Goal: Information Seeking & Learning: Understand process/instructions

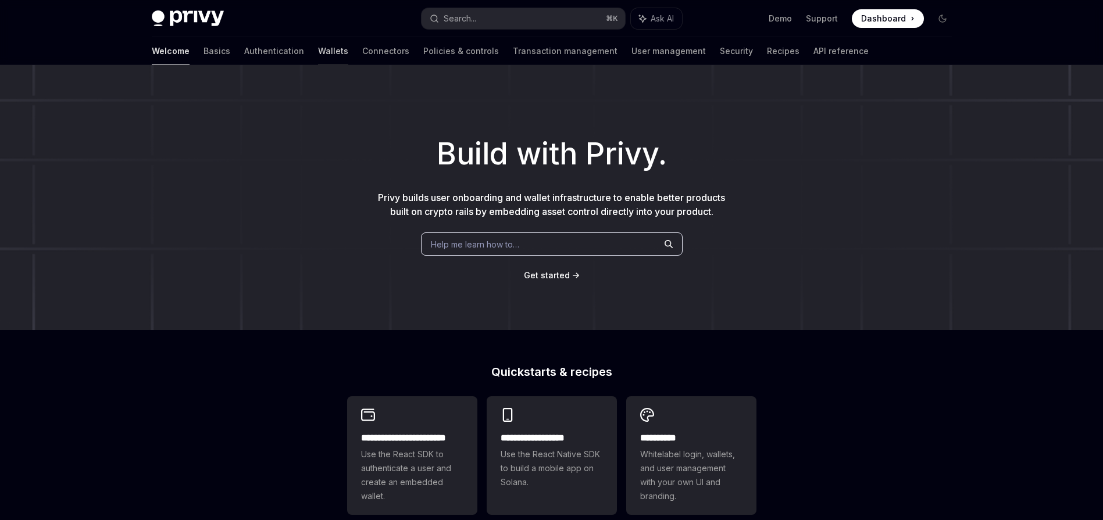
click at [318, 53] on link "Wallets" at bounding box center [333, 51] width 30 height 28
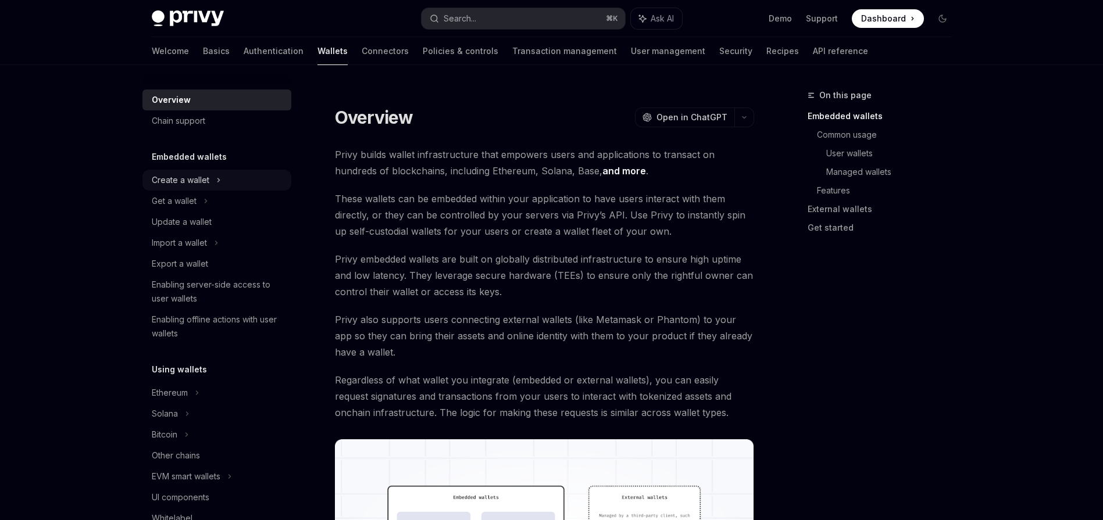
click at [201, 185] on div "Create a wallet" at bounding box center [181, 180] width 58 height 14
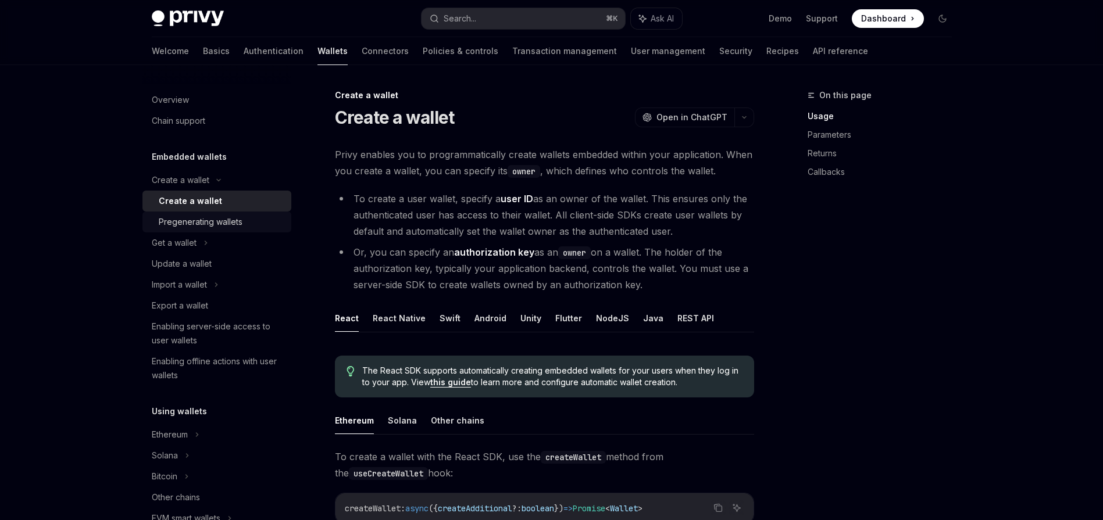
click at [230, 218] on div "Pregenerating wallets" at bounding box center [201, 222] width 84 height 14
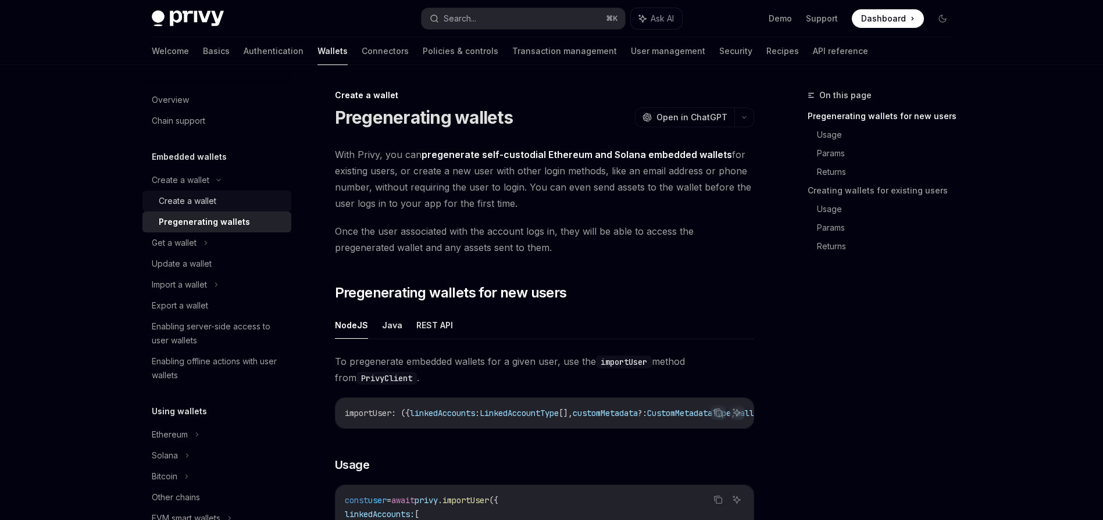
click at [215, 204] on div "Create a wallet" at bounding box center [188, 201] width 58 height 14
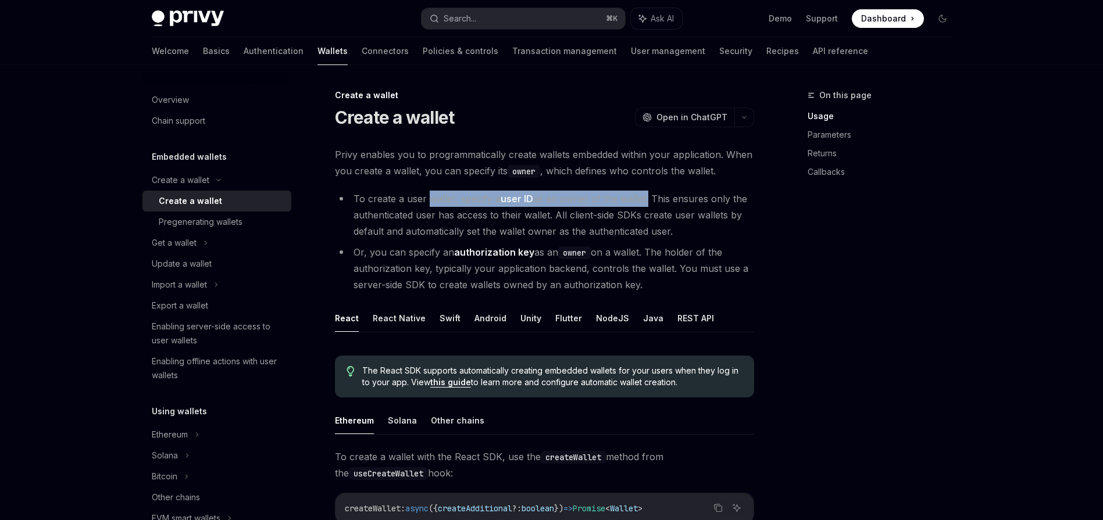
drag, startPoint x: 430, startPoint y: 199, endPoint x: 645, endPoint y: 198, distance: 214.5
click at [645, 198] on li "To create a user wallet, specify a user ID as an owner of the wallet. This ensu…" at bounding box center [544, 215] width 419 height 49
copy li "wallet, specify a user ID as an owner of the wallet"
click at [645, 198] on li "To create a user wallet, specify a user ID as an owner of the wallet. This ensu…" at bounding box center [544, 215] width 419 height 49
click at [663, 198] on li "To create a user wallet, specify a user ID as an owner of the wallet. This ensu…" at bounding box center [544, 215] width 419 height 49
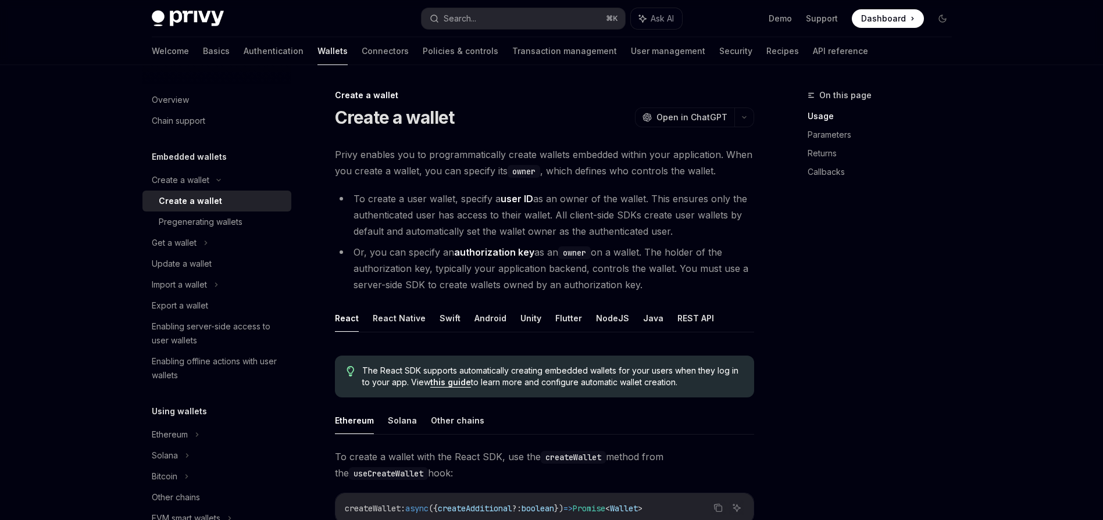
click at [574, 210] on li "To create a user wallet, specify a user ID as an owner of the wallet. This ensu…" at bounding box center [544, 215] width 419 height 49
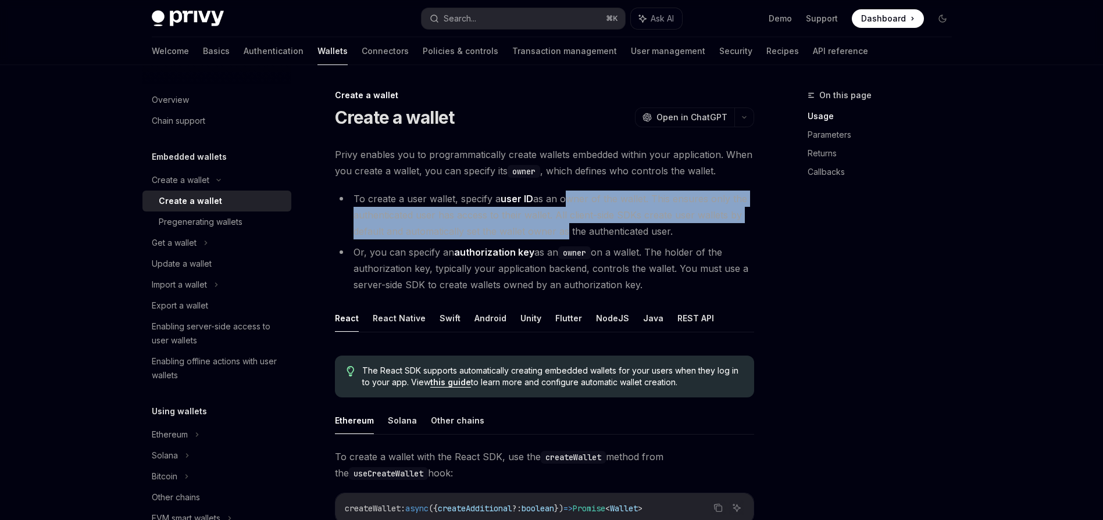
drag, startPoint x: 562, startPoint y: 201, endPoint x: 564, endPoint y: 230, distance: 29.2
click at [564, 230] on li "To create a user wallet, specify a user ID as an owner of the wallet. This ensu…" at bounding box center [544, 215] width 419 height 49
copy li "owner of the wallet. This ensures only the authenticated user has access to the…"
click at [564, 230] on li "To create a user wallet, specify a user ID as an owner of the wallet. This ensu…" at bounding box center [544, 215] width 419 height 49
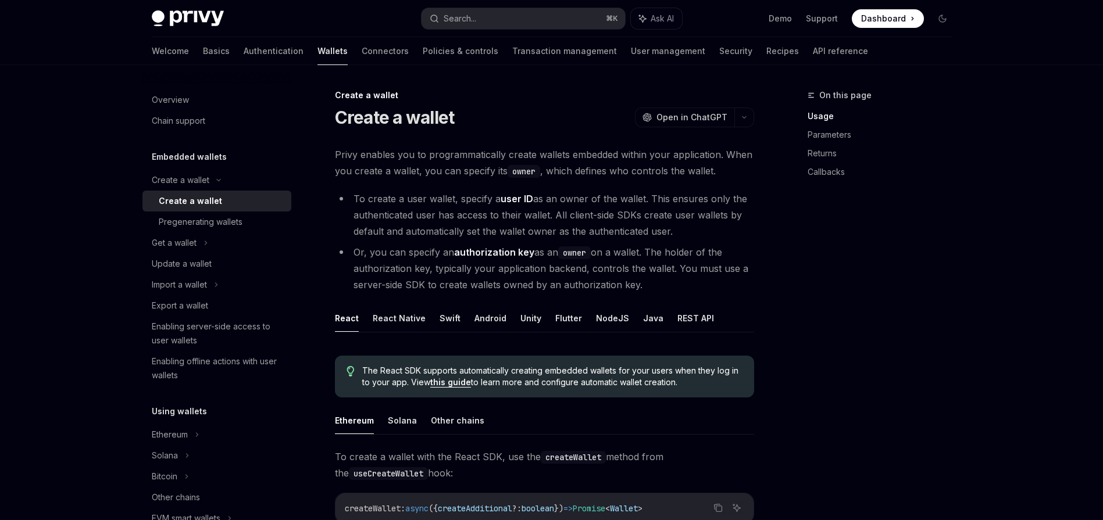
click at [563, 230] on li "To create a user wallet, specify a user ID as an owner of the wallet. This ensu…" at bounding box center [544, 215] width 419 height 49
click at [568, 223] on li "To create a user wallet, specify a user ID as an owner of the wallet. This ensu…" at bounding box center [544, 215] width 419 height 49
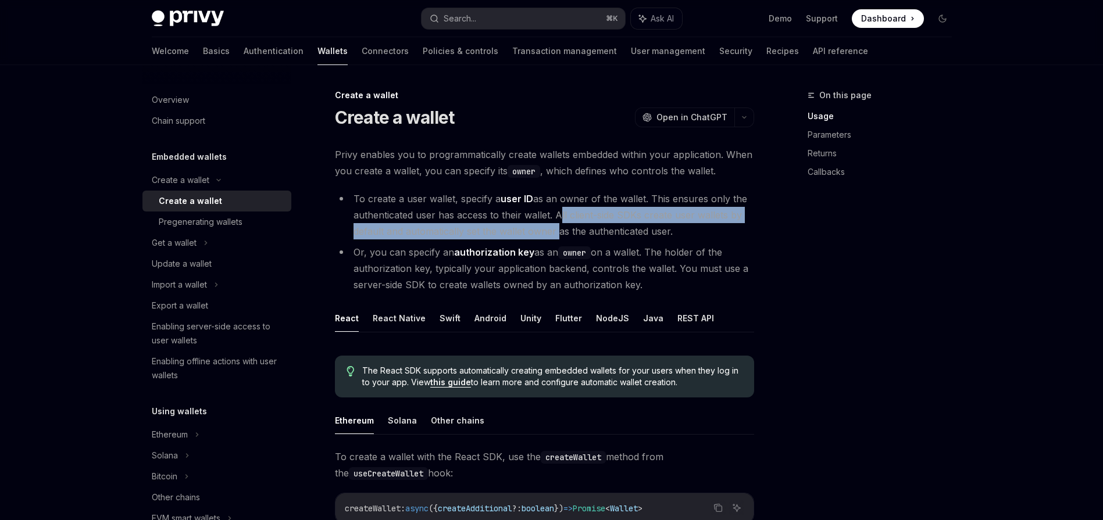
drag, startPoint x: 556, startPoint y: 216, endPoint x: 556, endPoint y: 231, distance: 15.1
click at [556, 231] on li "To create a user wallet, specify a user ID as an owner of the wallet. This ensu…" at bounding box center [544, 215] width 419 height 49
copy li "All client-side SDKs create user wallets by default and automatically set the w…"
click at [556, 231] on li "To create a user wallet, specify a user ID as an owner of the wallet. This ensu…" at bounding box center [544, 215] width 419 height 49
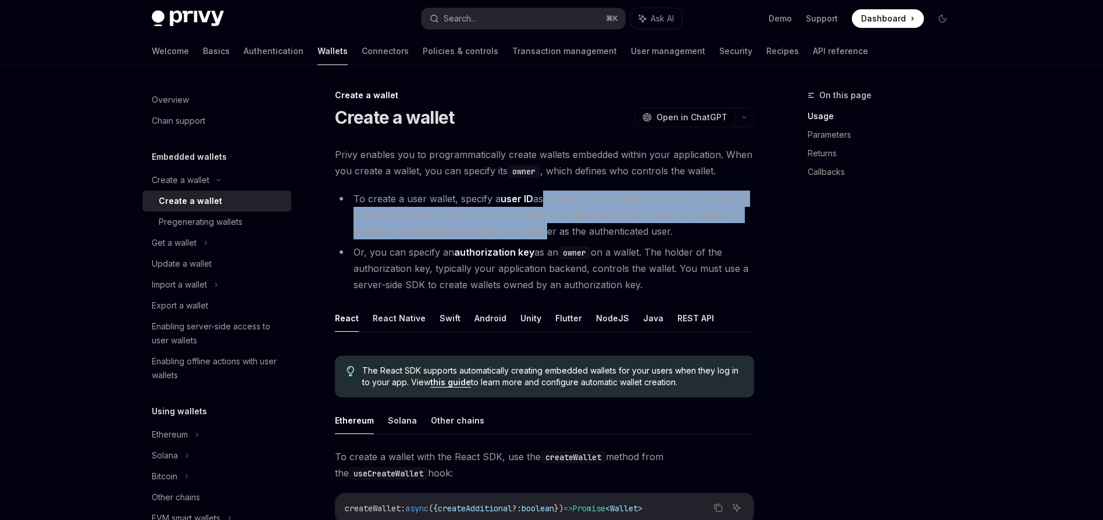
drag, startPoint x: 541, startPoint y: 231, endPoint x: 538, endPoint y: 195, distance: 36.2
click at [538, 195] on li "To create a user wallet, specify a user ID as an owner of the wallet. This ensu…" at bounding box center [544, 215] width 419 height 49
copy li "s an owner of the wallet. This ensures only the authenticated user has access t…"
click at [538, 195] on li "To create a user wallet, specify a user ID as an owner of the wallet. This ensu…" at bounding box center [544, 215] width 419 height 49
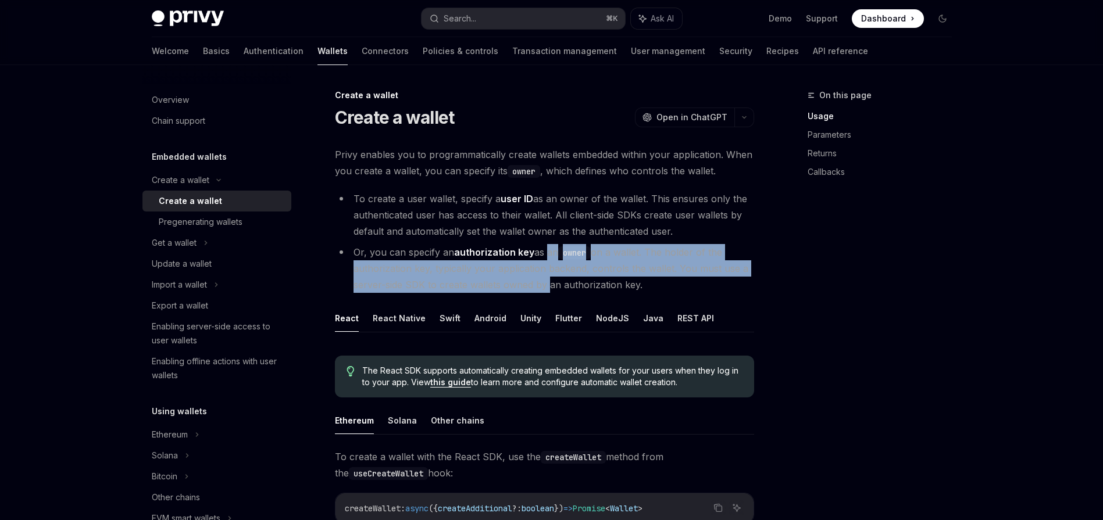
drag, startPoint x: 545, startPoint y: 284, endPoint x: 545, endPoint y: 254, distance: 30.2
click at [545, 254] on li "Or, you can specify an authorization key as an owner on a wallet. The holder of…" at bounding box center [544, 268] width 419 height 49
copy li "an owner on a wallet. The holder of the authorization key, typically your appli…"
click at [545, 254] on li "Or, you can specify an authorization key as an owner on a wallet. The holder of…" at bounding box center [544, 268] width 419 height 49
drag, startPoint x: 545, startPoint y: 254, endPoint x: 545, endPoint y: 283, distance: 29.1
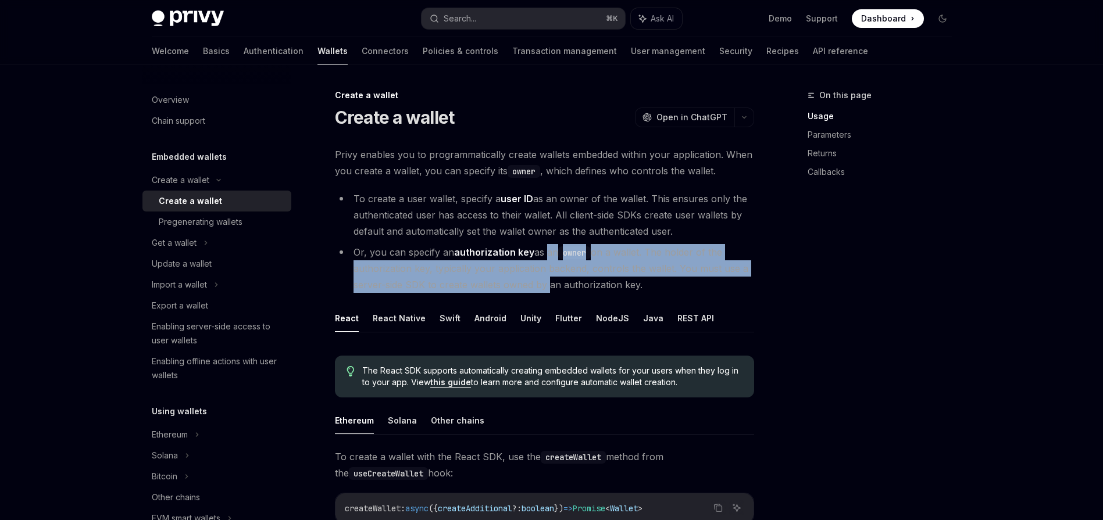
click at [545, 283] on li "Or, you can specify an authorization key as an owner on a wallet. The holder of…" at bounding box center [544, 268] width 419 height 49
copy li "an owner on a wallet. The holder of the authorization key, typically your appli…"
click at [545, 283] on li "Or, you can specify an authorization key as an owner on a wallet. The holder of…" at bounding box center [544, 268] width 419 height 49
drag, startPoint x: 545, startPoint y: 283, endPoint x: 545, endPoint y: 258, distance: 25.6
click at [545, 258] on li "Or, you can specify an authorization key as an owner on a wallet. The holder of…" at bounding box center [544, 268] width 419 height 49
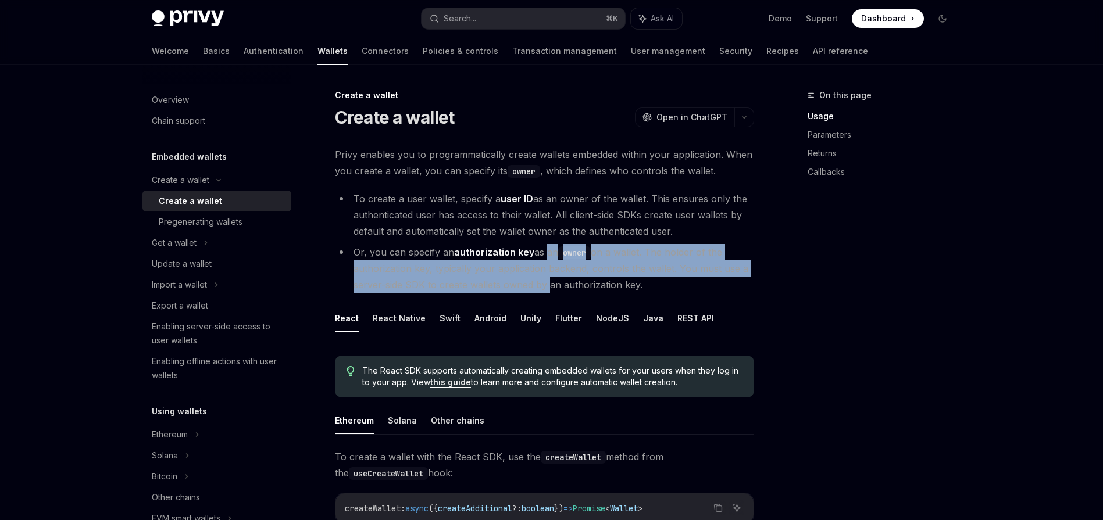
copy li "an owner on a wallet. The holder of the authorization key, typically your appli…"
click at [545, 258] on li "Or, you can specify an authorization key as an owner on a wallet. The holder of…" at bounding box center [544, 268] width 419 height 49
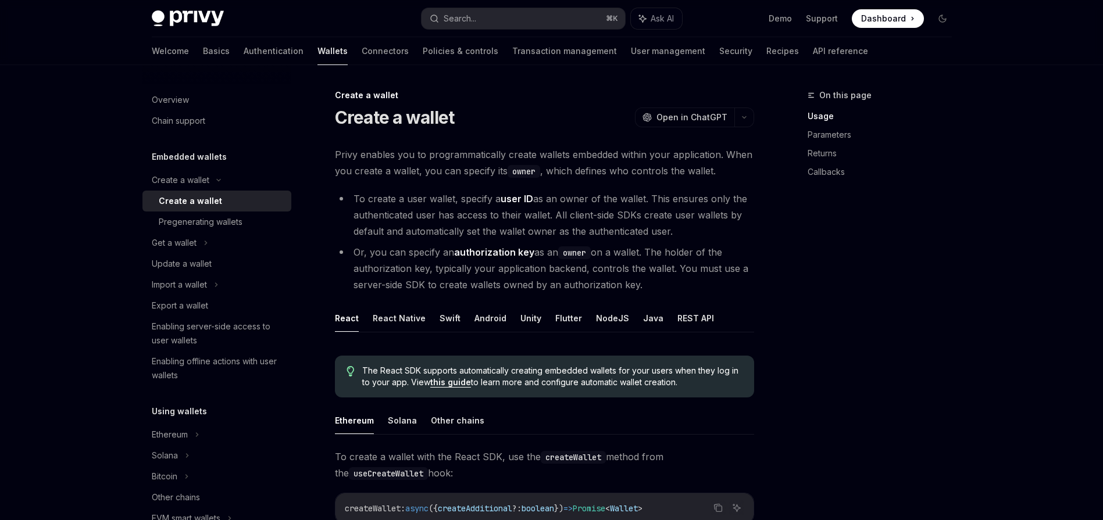
click at [498, 252] on strong "authorization key" at bounding box center [494, 252] width 80 height 12
copy strong "authorization"
click at [603, 277] on li "Or, you can specify an authorization key as an owner on a wallet. The holder of…" at bounding box center [544, 268] width 419 height 49
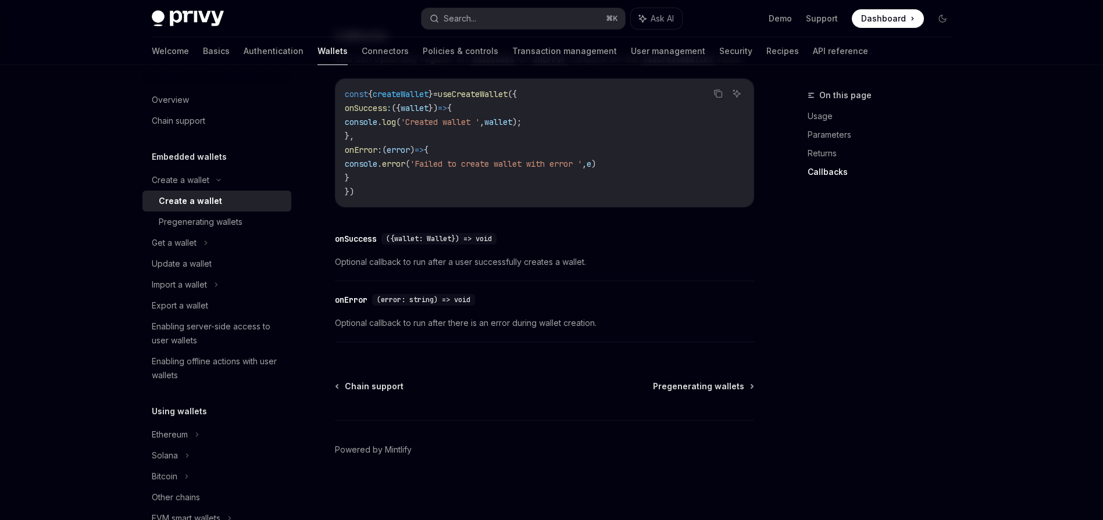
scroll to position [870, 0]
click at [235, 226] on div "Pregenerating wallets" at bounding box center [201, 222] width 84 height 14
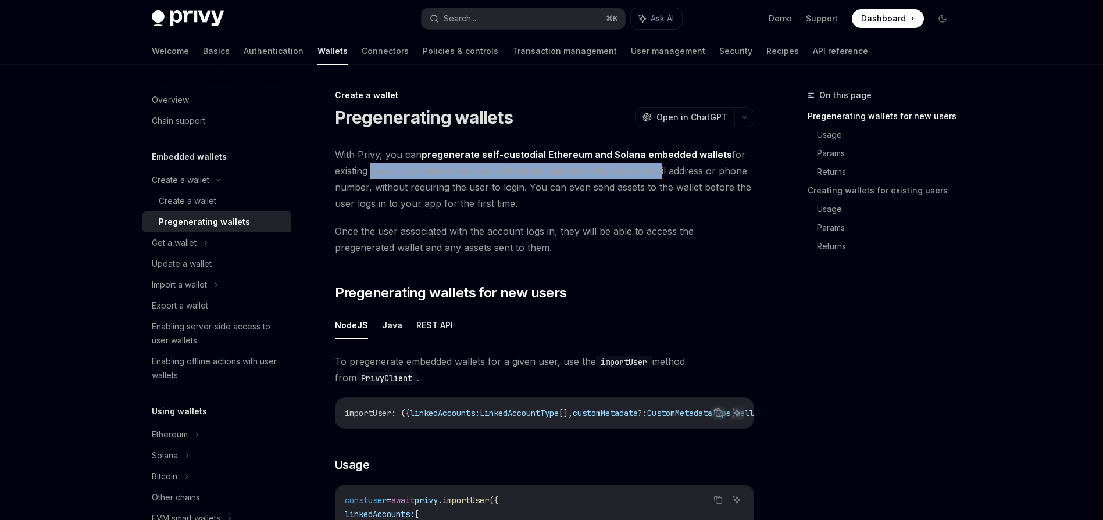
drag, startPoint x: 366, startPoint y: 171, endPoint x: 653, endPoint y: 164, distance: 286.6
click at [653, 164] on span "With Privy, you can pregenerate self-custodial Ethereum and Solana embedded wal…" at bounding box center [544, 178] width 419 height 65
copy span "users, or create a new user with other login methods, like an em"
click at [653, 164] on span "With Privy, you can pregenerate self-custodial Ethereum and Solana embedded wal…" at bounding box center [544, 178] width 419 height 65
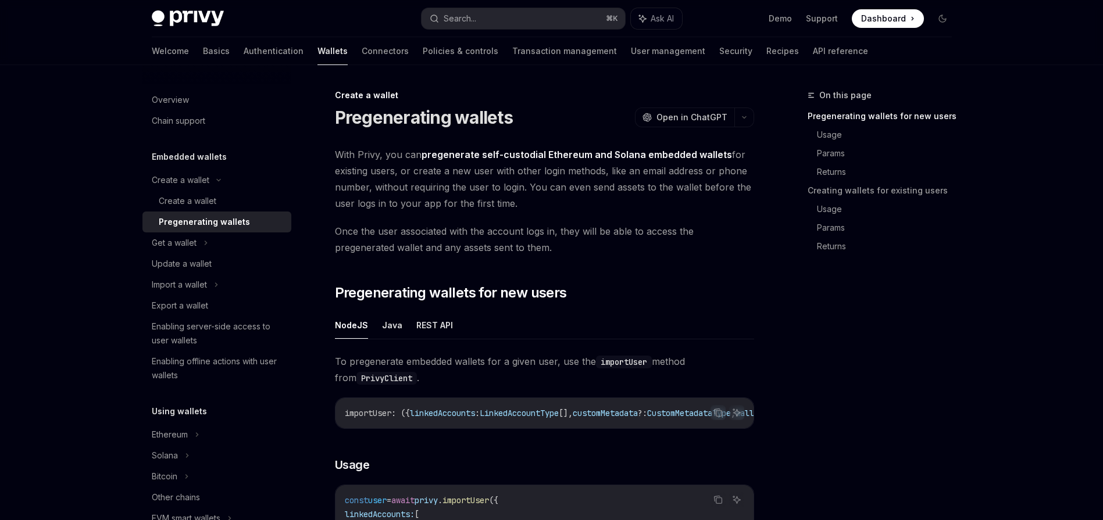
click at [613, 180] on span "With Privy, you can pregenerate self-custodial Ethereum and Solana embedded wal…" at bounding box center [544, 178] width 419 height 65
drag, startPoint x: 404, startPoint y: 187, endPoint x: 532, endPoint y: 184, distance: 128.5
click at [532, 184] on span "With Privy, you can pregenerate self-custodial Ethereum and Solana embedded wal…" at bounding box center [544, 178] width 419 height 65
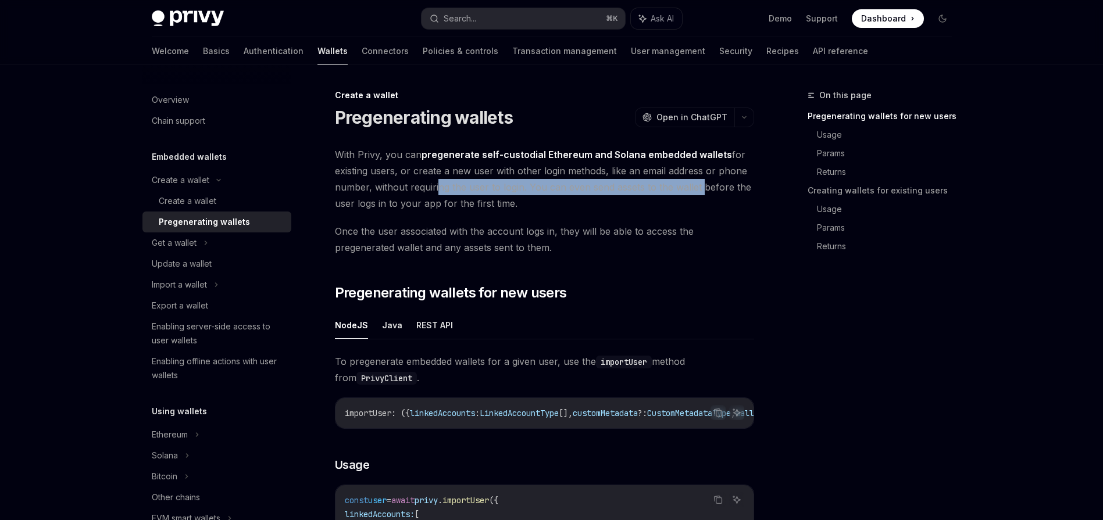
drag, startPoint x: 432, startPoint y: 186, endPoint x: 696, endPoint y: 183, distance: 263.9
click at [696, 183] on span "With Privy, you can pregenerate self-custodial Ethereum and Solana embedded wal…" at bounding box center [544, 178] width 419 height 65
copy span "ing the user to login. You can even send assets to the wallet"
click at [590, 192] on span "With Privy, you can pregenerate self-custodial Ethereum and Solana embedded wal…" at bounding box center [544, 178] width 419 height 65
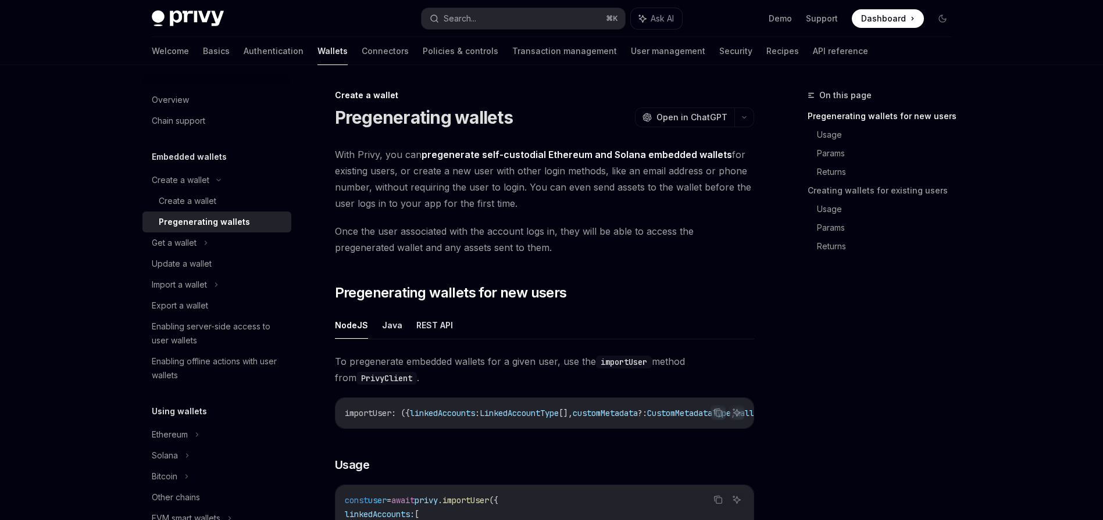
click at [549, 201] on span "With Privy, you can pregenerate self-custodial Ethereum and Solana embedded wal…" at bounding box center [544, 178] width 419 height 65
drag, startPoint x: 396, startPoint y: 229, endPoint x: 685, endPoint y: 226, distance: 288.9
click at [685, 226] on span "Once the user associated with the account logs in, they will be able to access …" at bounding box center [544, 239] width 419 height 33
click at [542, 246] on span "Once the user associated with the account logs in, they will be able to access …" at bounding box center [544, 239] width 419 height 33
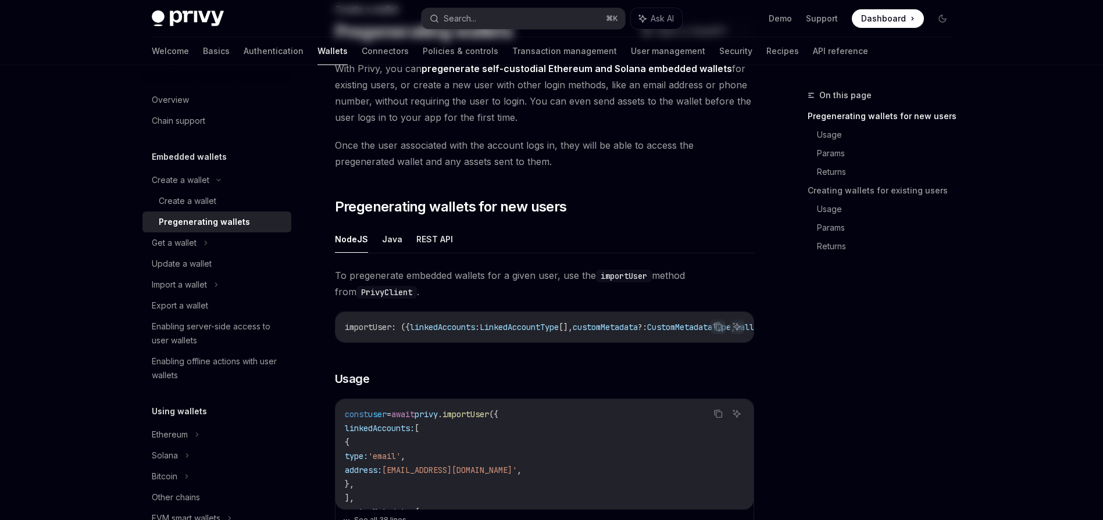
scroll to position [148, 0]
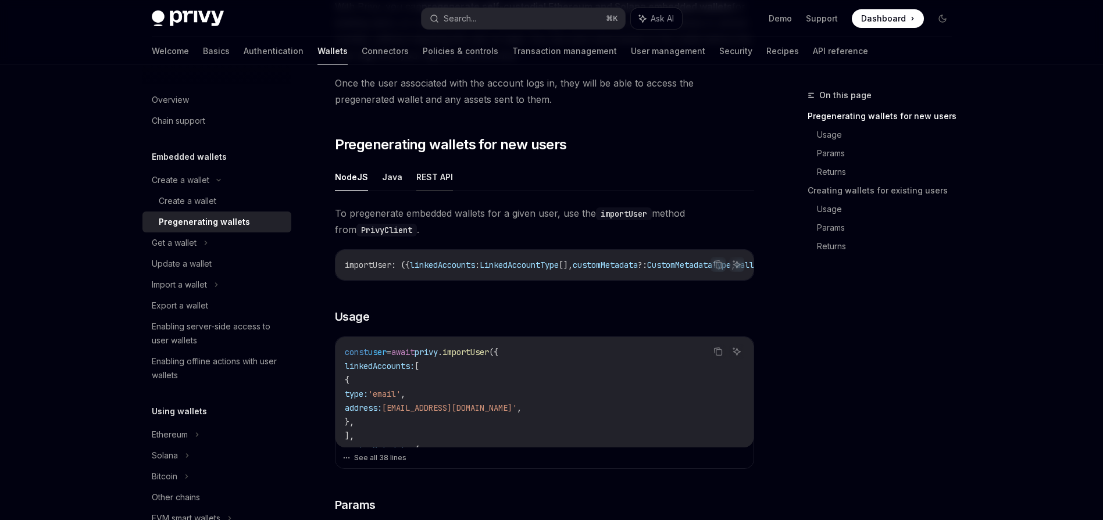
click at [434, 183] on button "REST API" at bounding box center [434, 176] width 37 height 27
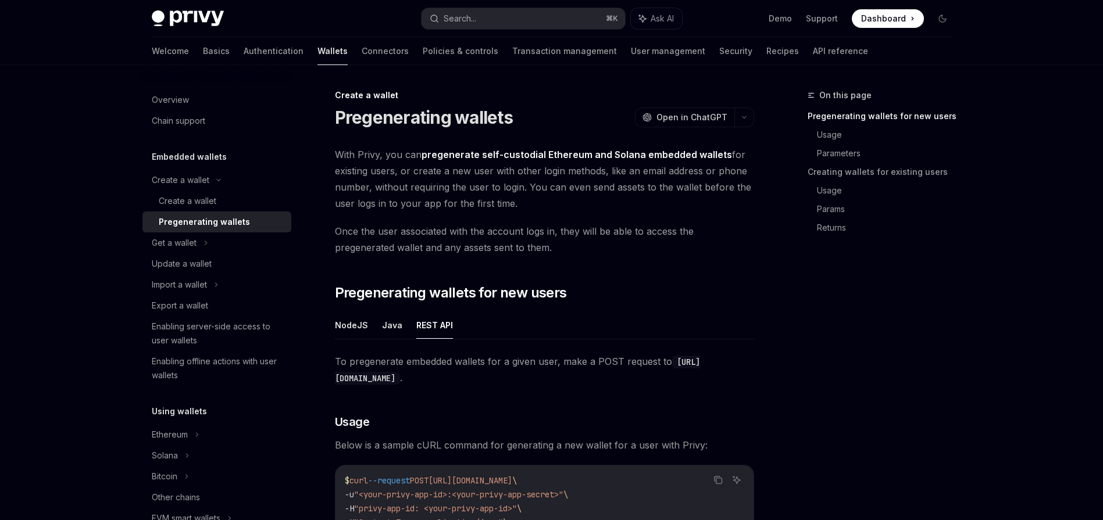
click at [484, 240] on span "Once the user associated with the account logs in, they will be able to access …" at bounding box center [544, 239] width 419 height 33
click at [206, 284] on div "Import a wallet" at bounding box center [179, 285] width 55 height 14
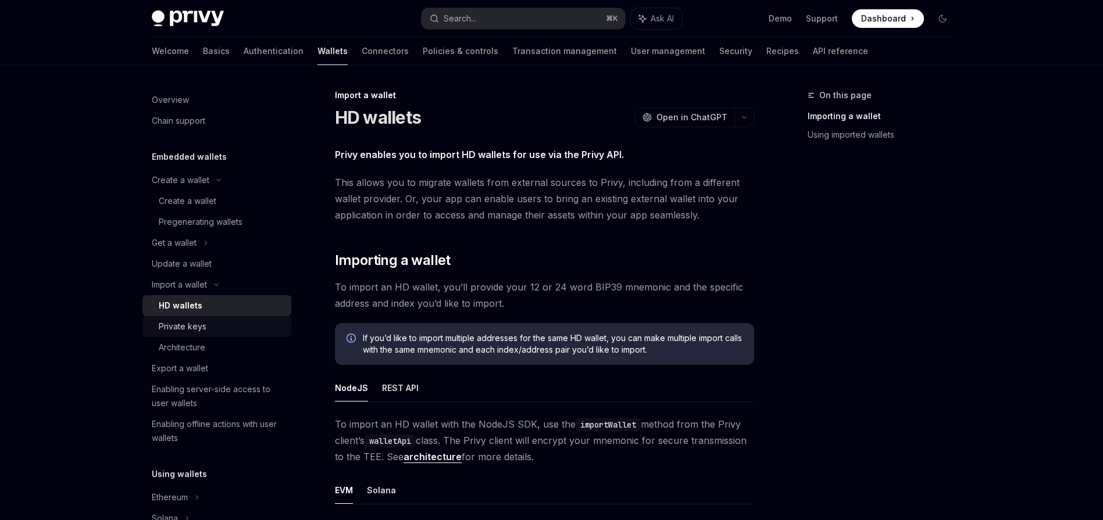
click at [209, 326] on div "Private keys" at bounding box center [222, 327] width 126 height 14
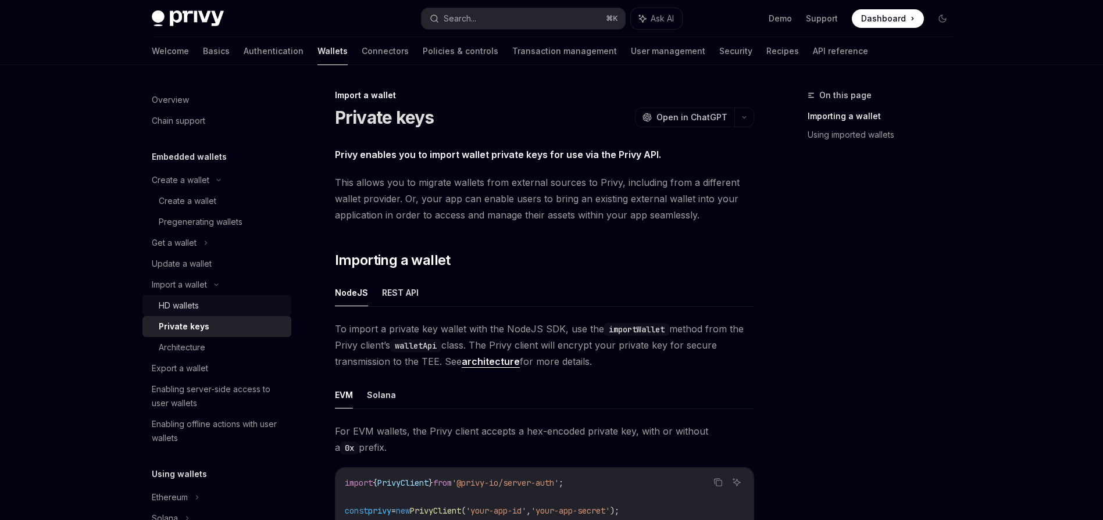
click at [201, 309] on div "HD wallets" at bounding box center [222, 306] width 126 height 14
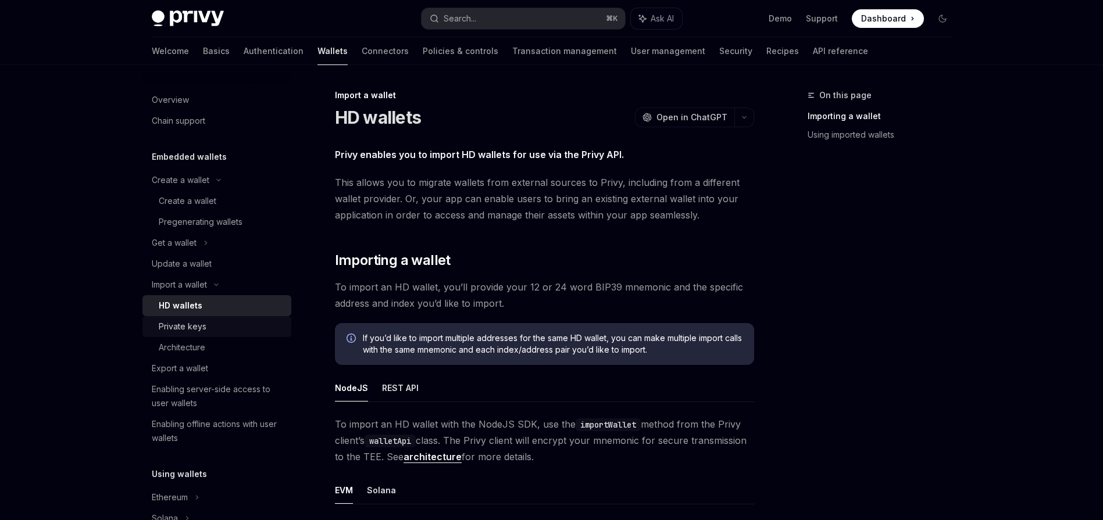
click at [202, 319] on link "Private keys" at bounding box center [216, 326] width 149 height 21
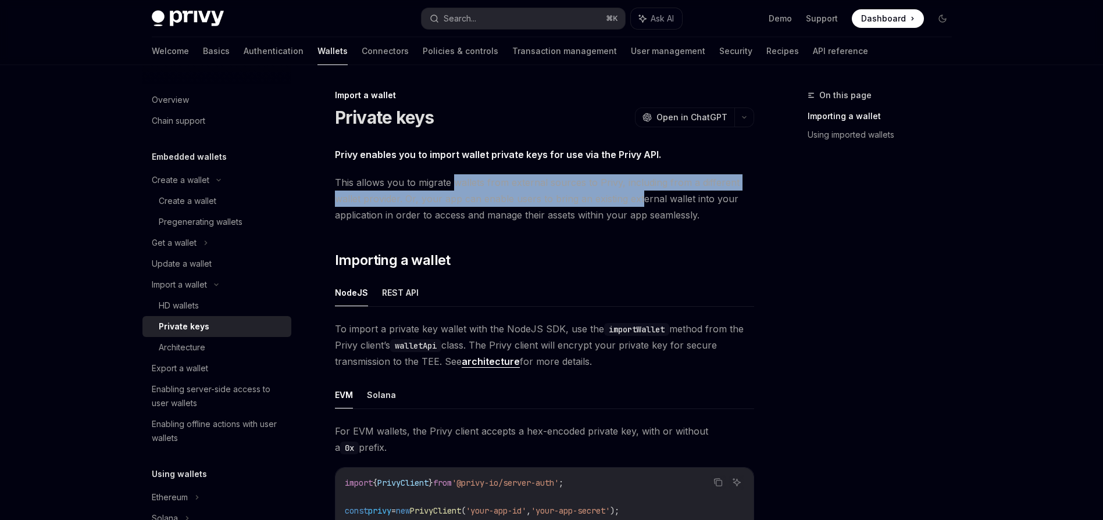
drag, startPoint x: 455, startPoint y: 184, endPoint x: 641, endPoint y: 195, distance: 186.3
click at [641, 195] on span "This allows you to migrate wallets from external sources to Privy, including fr…" at bounding box center [544, 198] width 419 height 49
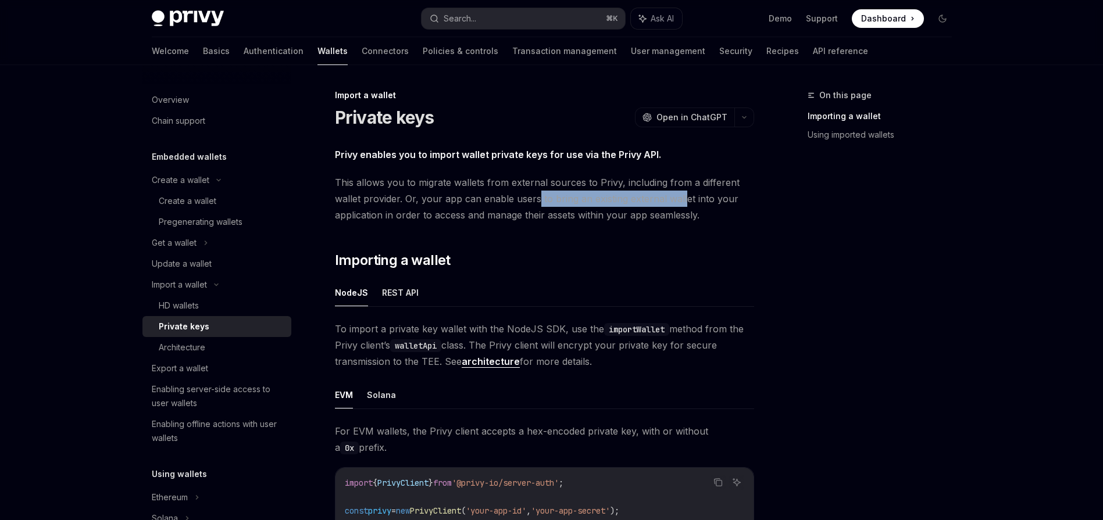
drag, startPoint x: 534, startPoint y: 198, endPoint x: 681, endPoint y: 198, distance: 146.5
click at [681, 198] on span "This allows you to migrate wallets from external sources to Privy, including fr…" at bounding box center [544, 198] width 419 height 49
click at [611, 216] on span "This allows you to migrate wallets from external sources to Privy, including fr…" at bounding box center [544, 198] width 419 height 49
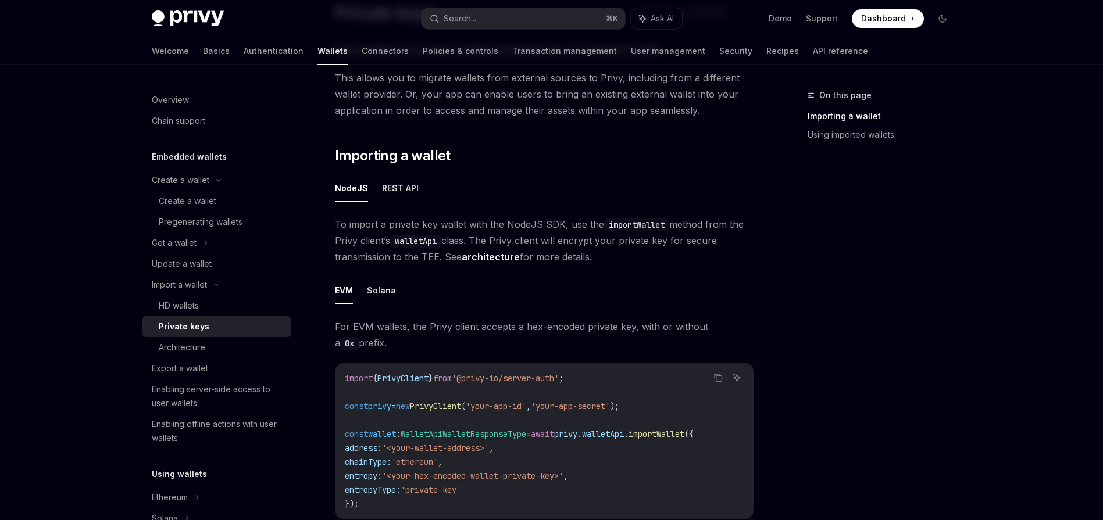
scroll to position [183, 0]
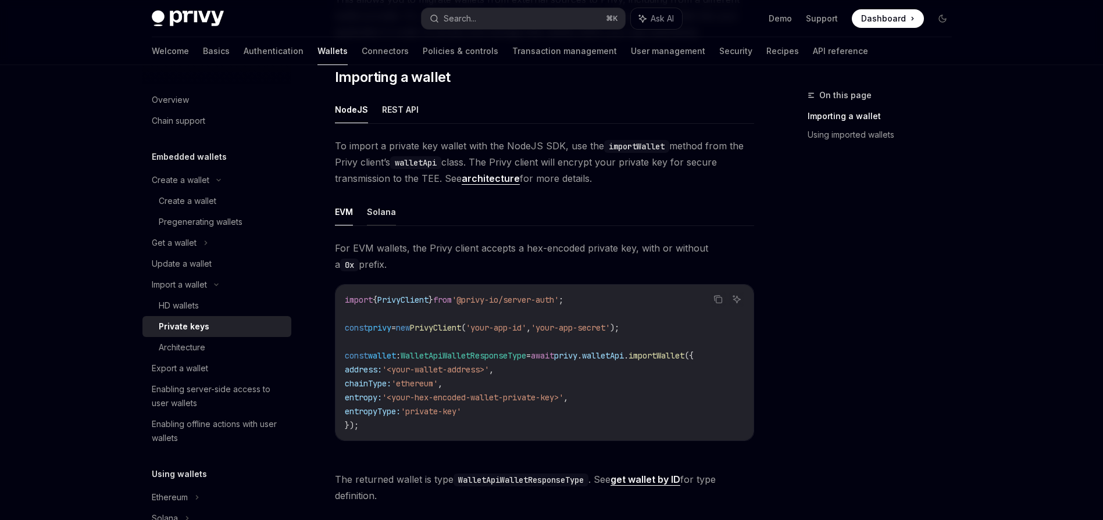
click at [382, 209] on button "Solana" at bounding box center [381, 211] width 29 height 27
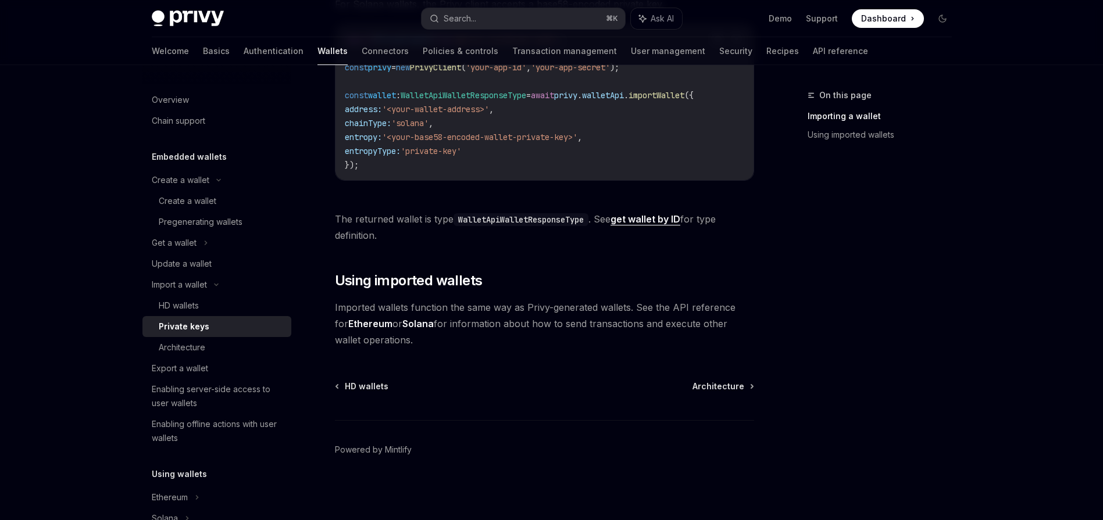
scroll to position [432, 0]
drag, startPoint x: 525, startPoint y: 310, endPoint x: 628, endPoint y: 306, distance: 102.4
click at [628, 306] on span "Imported wallets function the same way as Privy-generated wallets. See the API …" at bounding box center [544, 323] width 419 height 49
click at [530, 314] on span "Imported wallets function the same way as Privy-generated wallets. See the API …" at bounding box center [544, 323] width 419 height 49
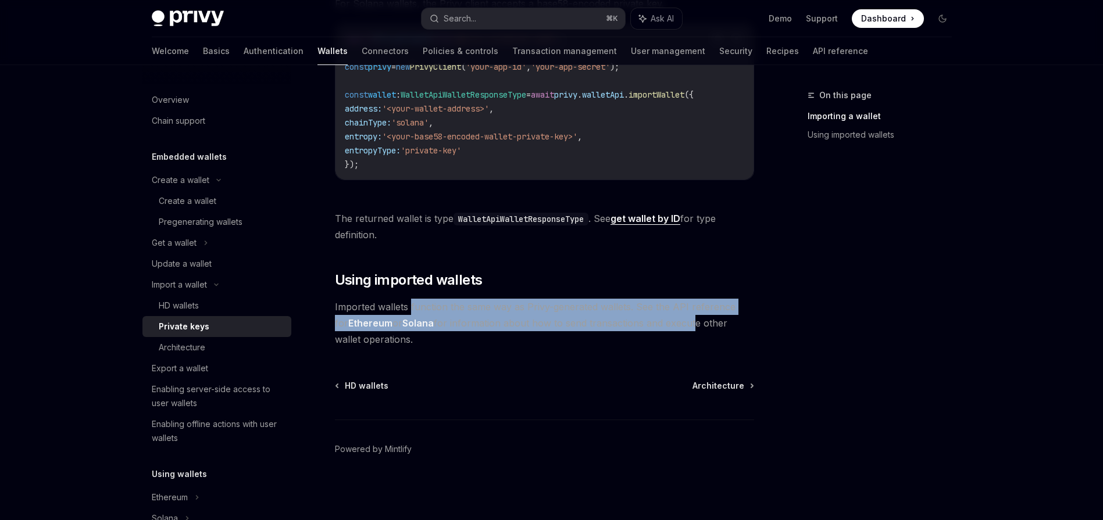
drag, startPoint x: 410, startPoint y: 307, endPoint x: 679, endPoint y: 323, distance: 269.0
click at [679, 323] on span "Imported wallets function the same way as Privy-generated wallets. See the API …" at bounding box center [544, 323] width 419 height 49
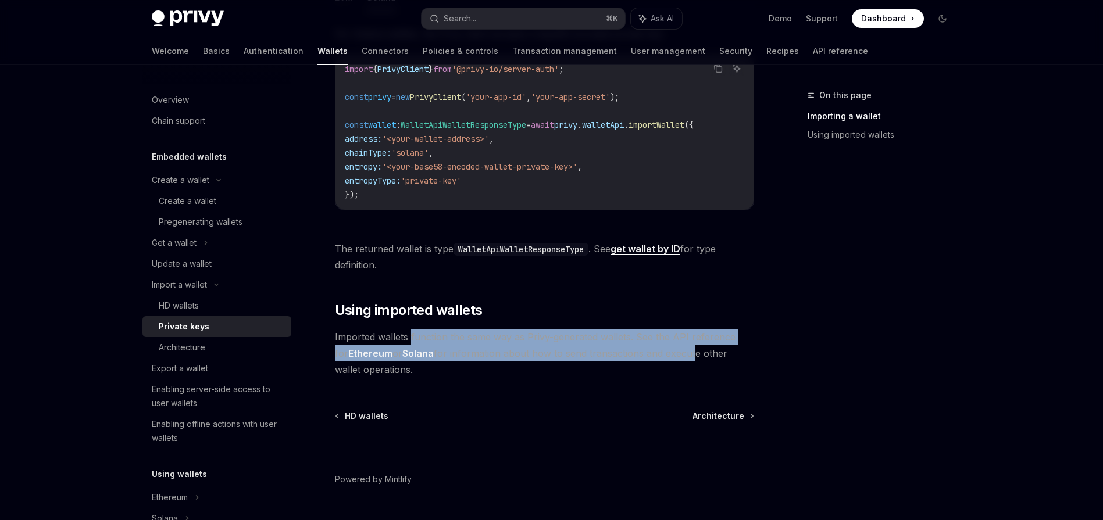
scroll to position [372, 0]
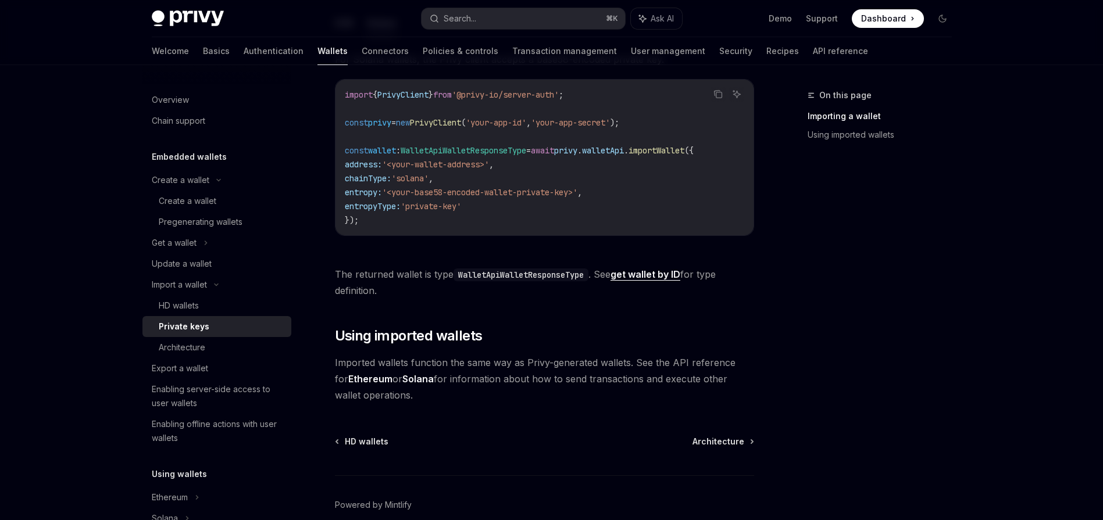
click at [560, 281] on code "WalletApiWalletResponseType" at bounding box center [520, 275] width 135 height 13
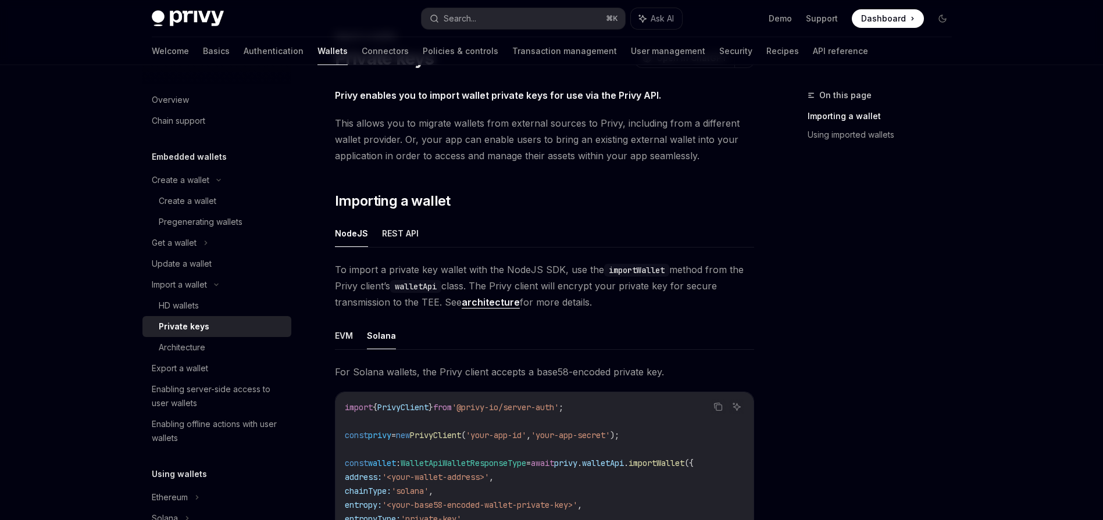
scroll to position [58, 0]
click at [622, 272] on code "importWallet" at bounding box center [636, 272] width 65 height 13
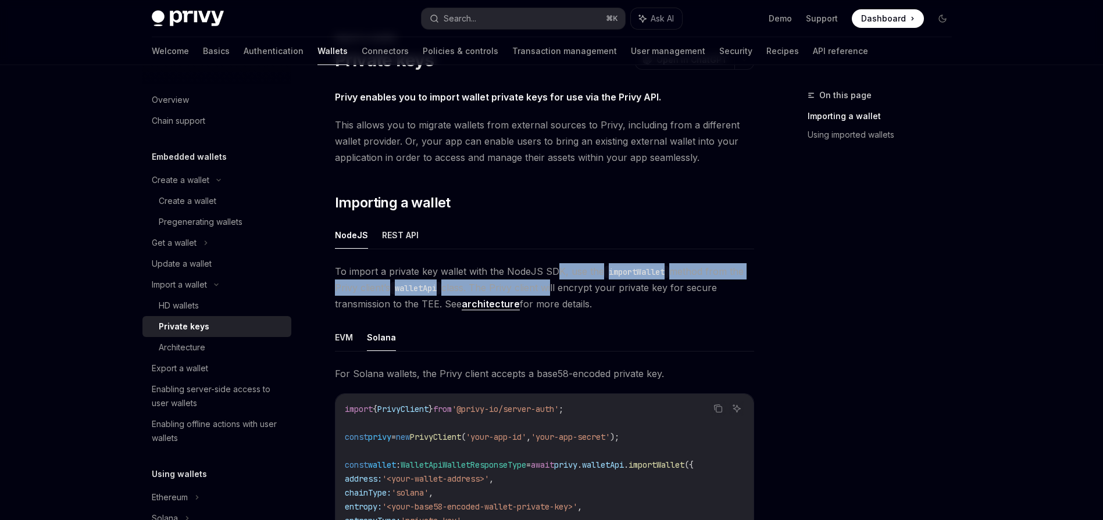
drag, startPoint x: 556, startPoint y: 274, endPoint x: 554, endPoint y: 284, distance: 10.6
click at [554, 284] on span "To import a private key wallet with the NodeJS SDK, use the importWallet method…" at bounding box center [544, 287] width 419 height 49
drag, startPoint x: 554, startPoint y: 284, endPoint x: 550, endPoint y: 273, distance: 11.6
click at [550, 273] on span "To import a private key wallet with the NodeJS SDK, use the importWallet method…" at bounding box center [544, 287] width 419 height 49
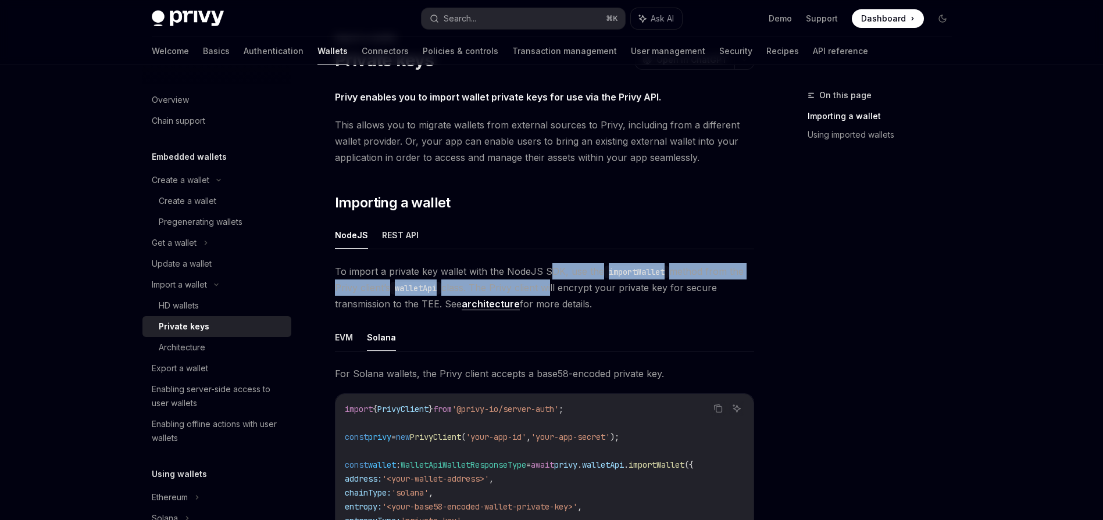
click at [550, 273] on span "To import a private key wallet with the NodeJS SDK, use the importWallet method…" at bounding box center [544, 287] width 419 height 49
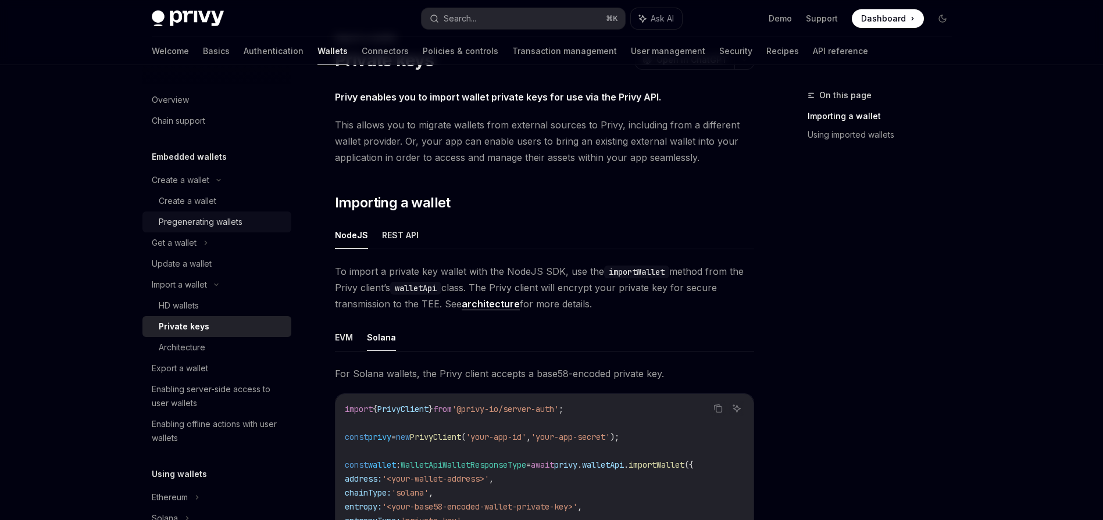
click at [199, 227] on div "Pregenerating wallets" at bounding box center [201, 222] width 84 height 14
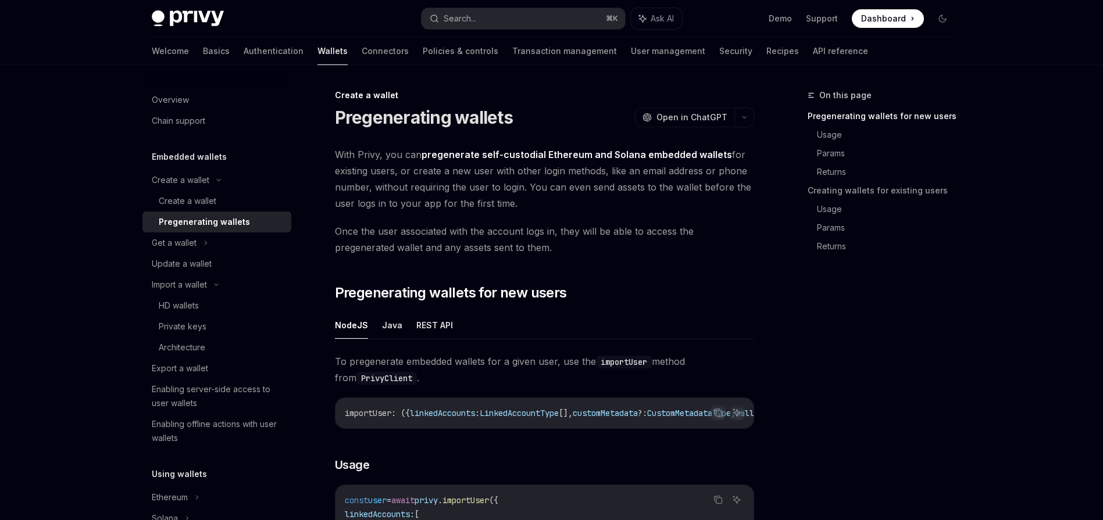
click at [377, 149] on span "With Privy, you can pregenerate self-custodial Ethereum and Solana embedded wal…" at bounding box center [544, 178] width 419 height 65
drag, startPoint x: 335, startPoint y: 120, endPoint x: 544, endPoint y: 123, distance: 208.7
click at [544, 123] on div "Pregenerating wallets OpenAI Open in ChatGPT" at bounding box center [544, 117] width 419 height 21
click at [377, 149] on span "With Privy, you can pregenerate self-custodial Ethereum and Solana embedded wal…" at bounding box center [544, 178] width 419 height 65
drag, startPoint x: 334, startPoint y: 153, endPoint x: 531, endPoint y: 205, distance: 204.1
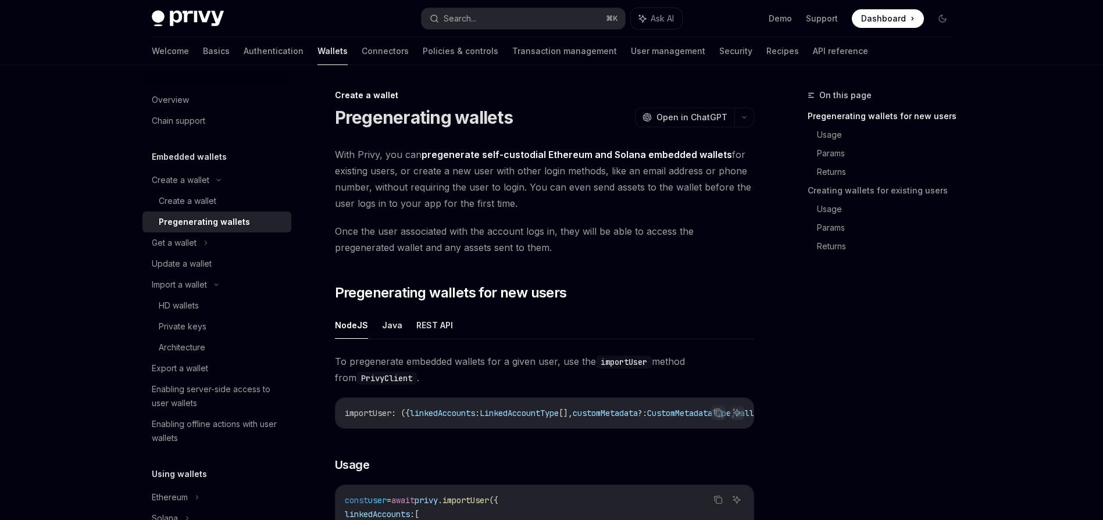
click at [531, 205] on span "With Privy, you can pregenerate self-custodial Ethereum and Solana embedded wal…" at bounding box center [544, 178] width 419 height 65
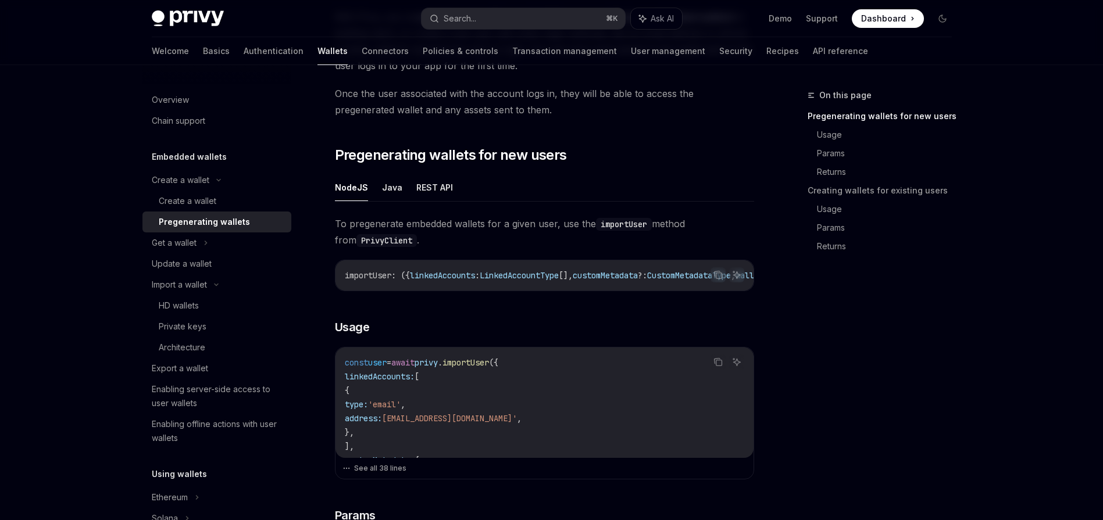
scroll to position [141, 0]
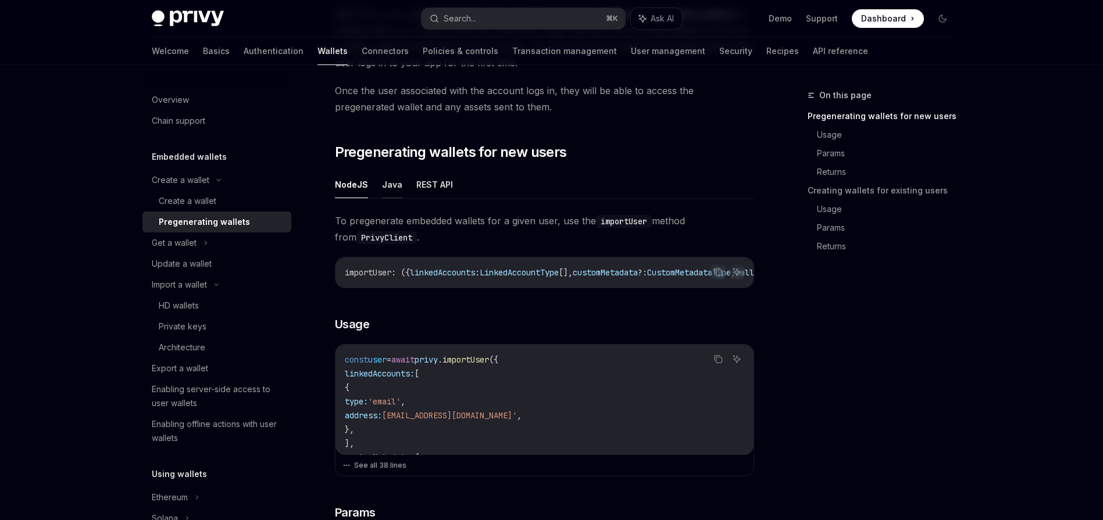
click at [394, 186] on button "Java" at bounding box center [392, 184] width 20 height 27
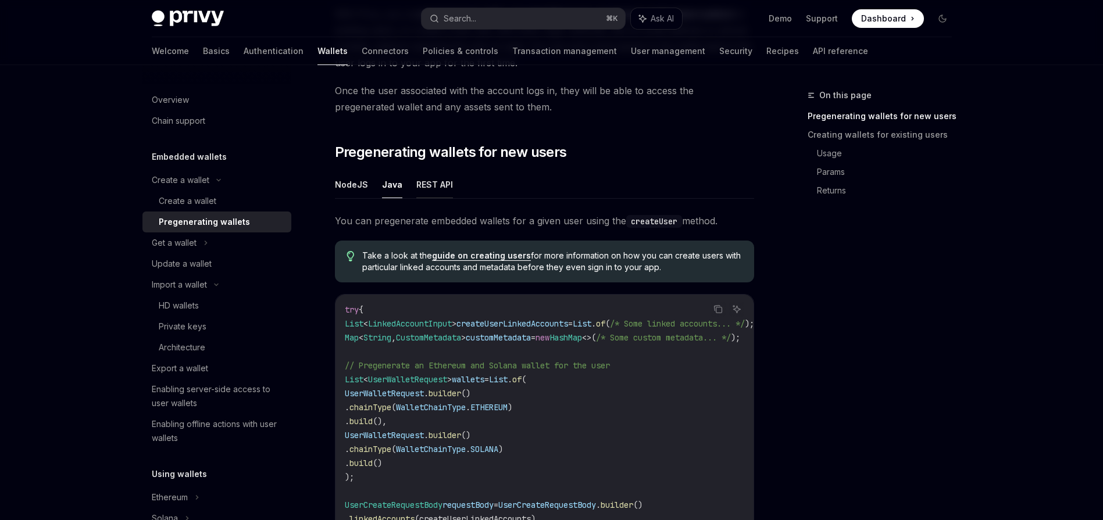
click at [439, 195] on button "REST API" at bounding box center [434, 184] width 37 height 27
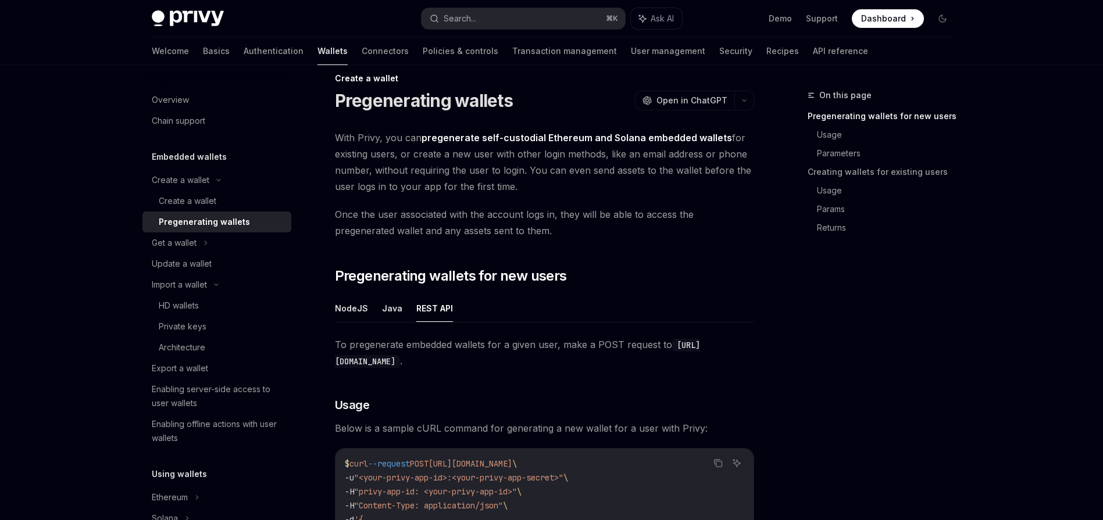
scroll to position [12, 0]
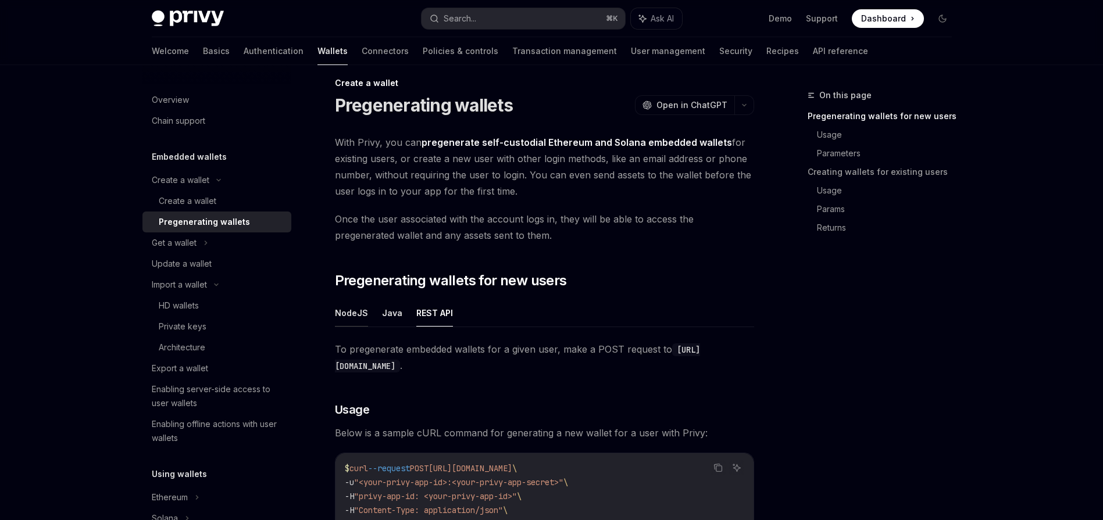
click at [345, 321] on button "NodeJS" at bounding box center [351, 312] width 33 height 27
type textarea "*"
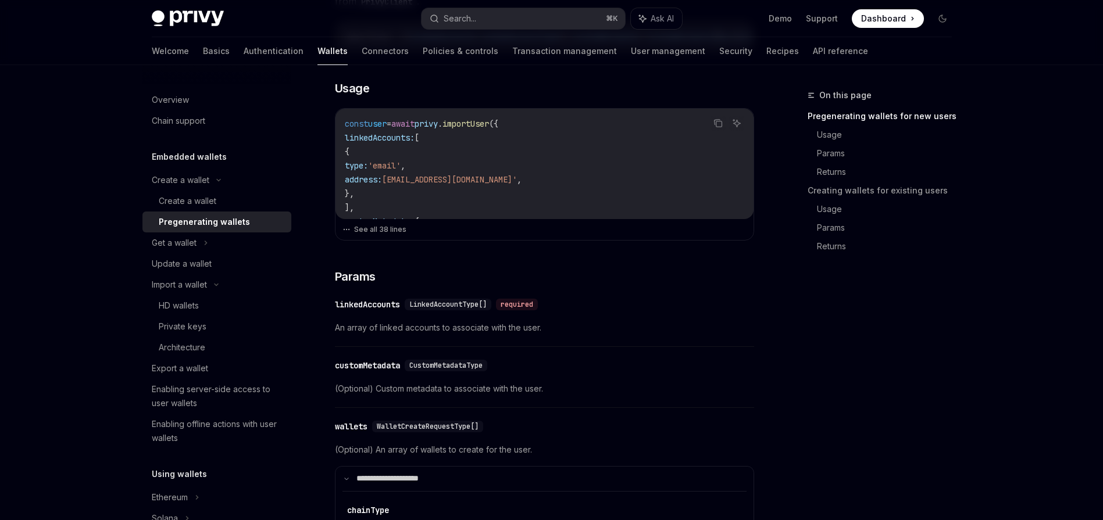
scroll to position [380, 0]
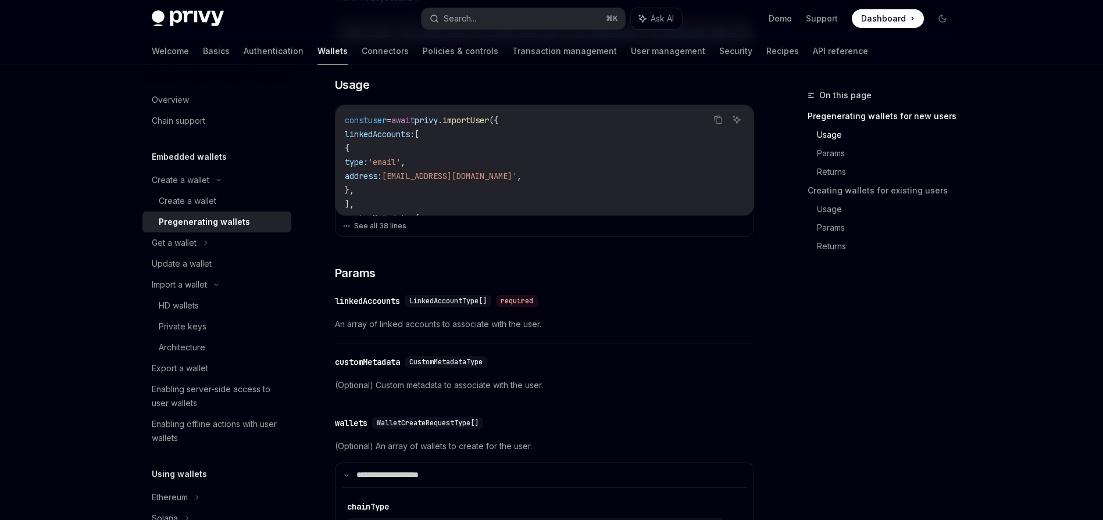
click at [460, 306] on span "LinkedAccountType[]" at bounding box center [447, 300] width 77 height 9
click at [438, 331] on span "An array of linked accounts to associate with the user." at bounding box center [544, 324] width 419 height 14
click at [447, 296] on div "​ linkedAccounts LinkedAccountType[] required An array of linked accounts to as…" at bounding box center [544, 315] width 419 height 55
click at [452, 299] on div "​ linkedAccounts LinkedAccountType[] required" at bounding box center [538, 301] width 407 height 14
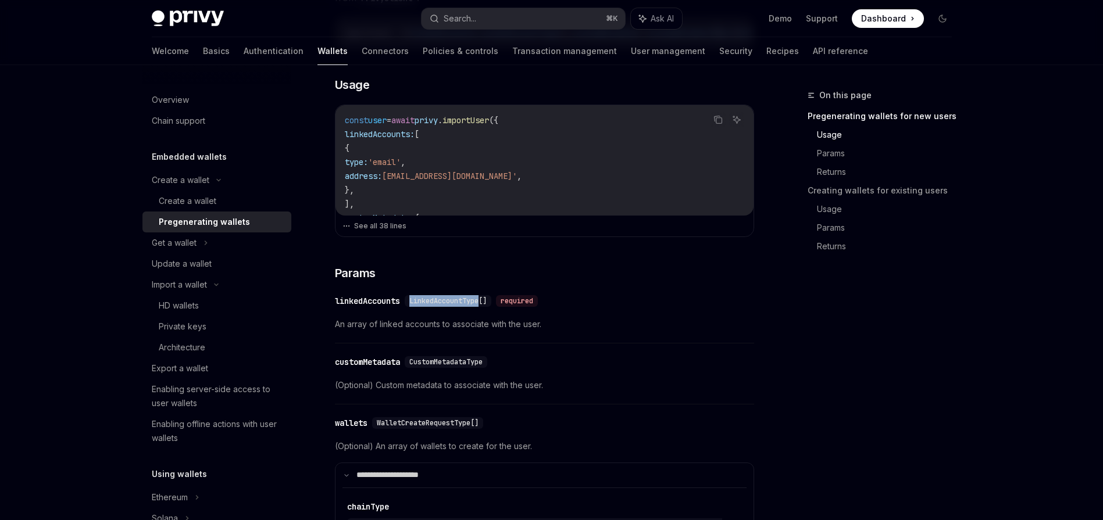
click at [452, 299] on div "​ linkedAccounts LinkedAccountType[] required" at bounding box center [538, 301] width 407 height 14
click at [398, 353] on div "​ customMetadata CustomMetadataType (Optional) Custom metadata to associate wit…" at bounding box center [544, 376] width 419 height 55
click at [440, 306] on span "LinkedAccountType[]" at bounding box center [447, 300] width 77 height 9
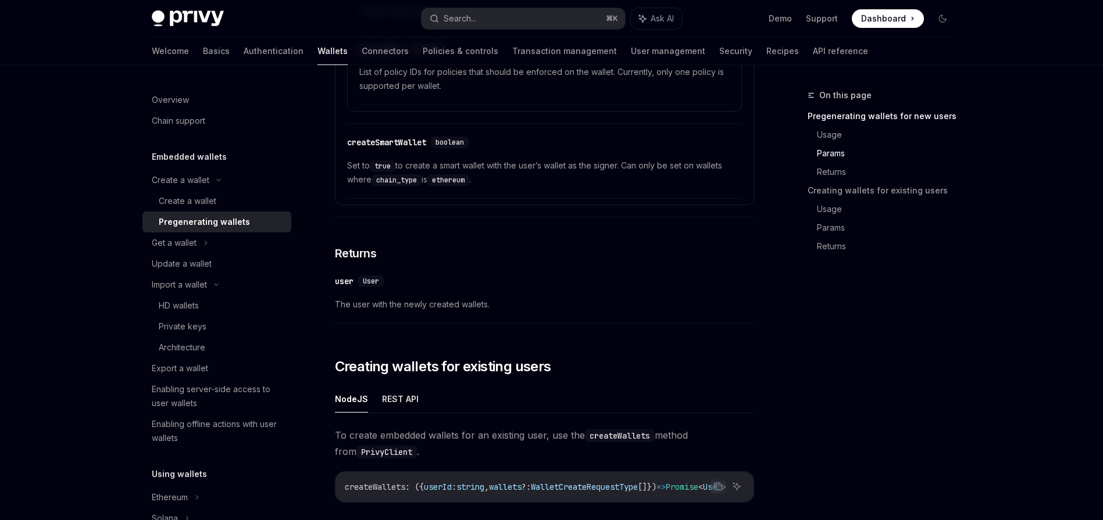
scroll to position [1053, 0]
click at [366, 284] on span "User" at bounding box center [371, 280] width 16 height 9
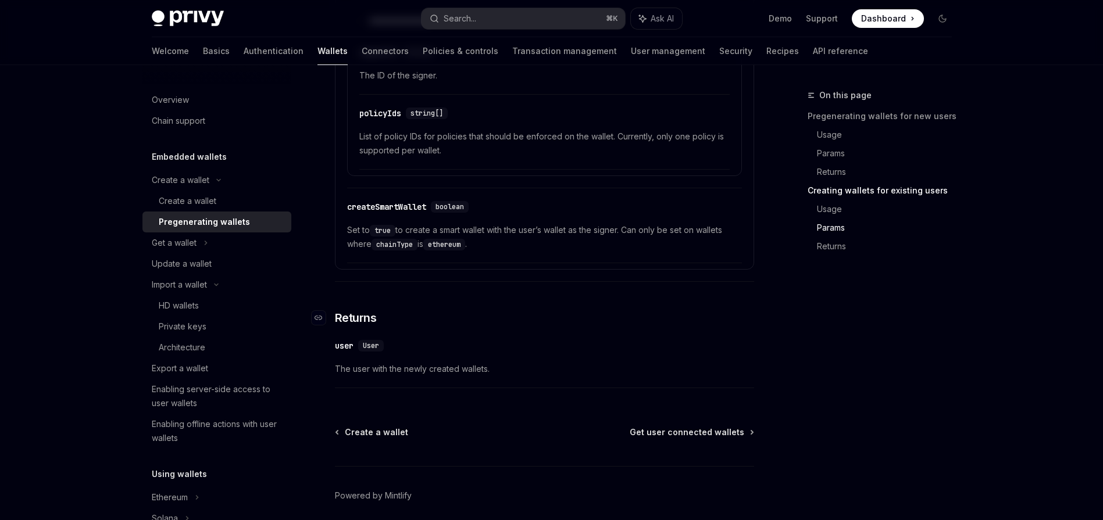
scroll to position [2107, 0]
click at [348, 351] on div "user" at bounding box center [344, 345] width 19 height 12
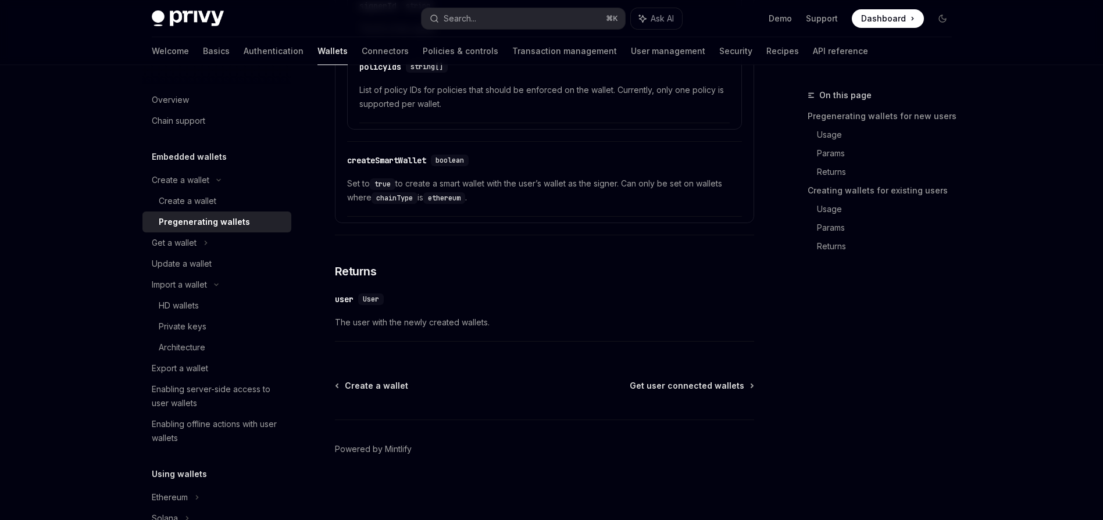
scroll to position [2162, 0]
click at [373, 299] on span "User" at bounding box center [371, 299] width 16 height 9
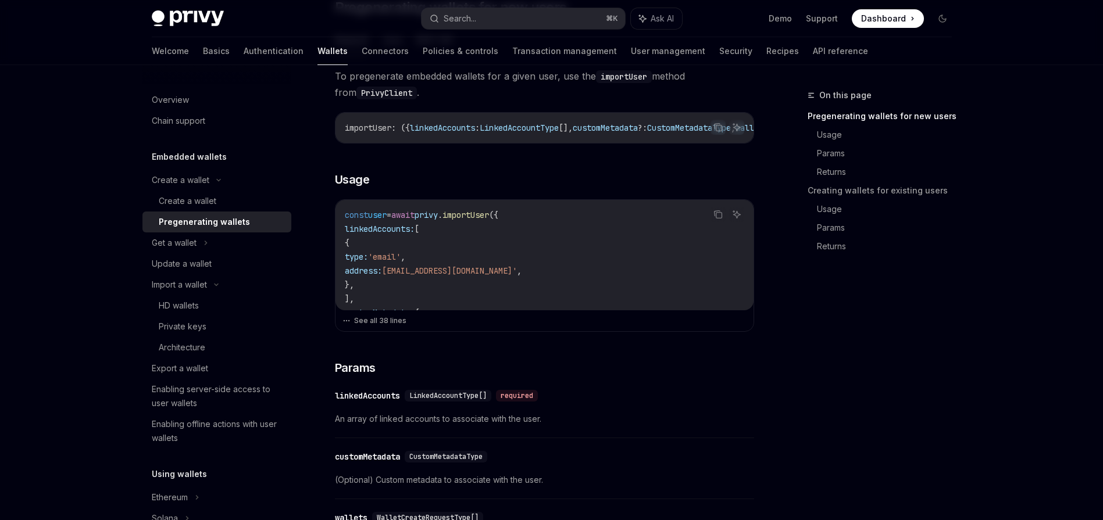
scroll to position [288, 0]
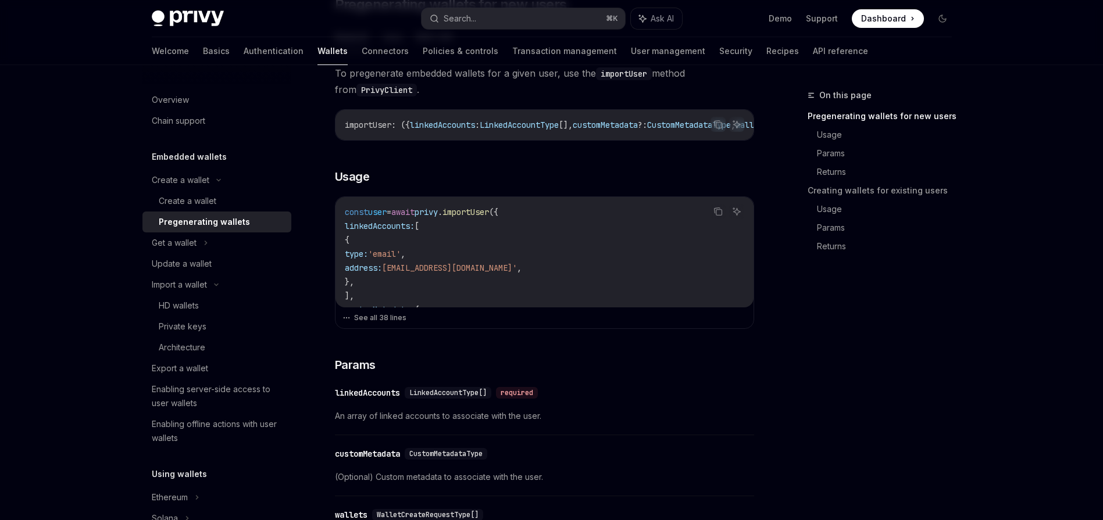
click at [474, 283] on code "const user = await privy . importUser ({ linkedAccounts: [ { type: 'email' , ad…" at bounding box center [544, 470] width 399 height 530
click at [383, 322] on button "See all 38 lines" at bounding box center [544, 318] width 404 height 16
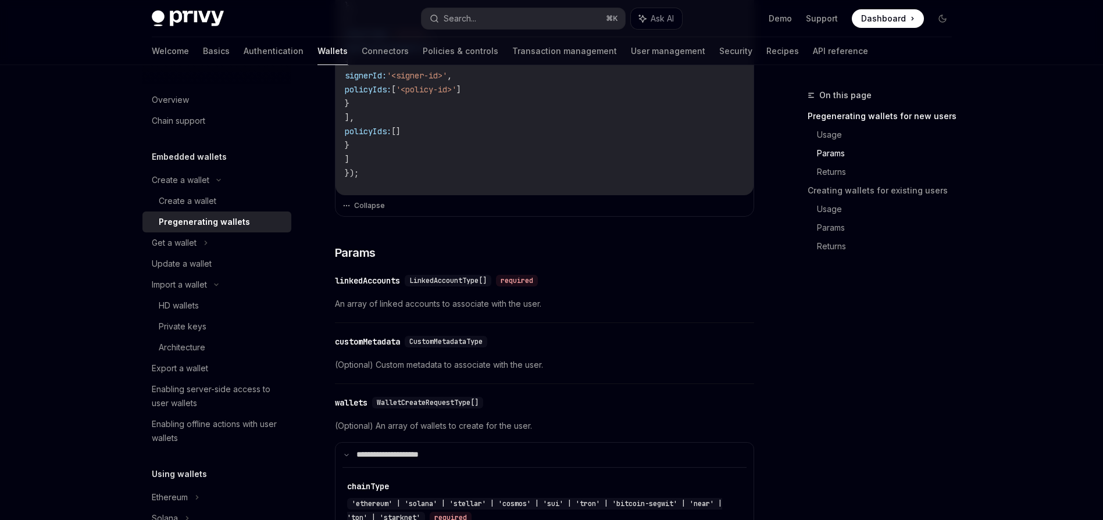
scroll to position [844, 0]
click at [375, 294] on div "​ linkedAccounts LinkedAccountType[] required An array of linked accounts to as…" at bounding box center [544, 294] width 419 height 55
click at [375, 292] on div "​ linkedAccounts LinkedAccountType[] required An array of linked accounts to as…" at bounding box center [544, 294] width 419 height 55
click at [371, 285] on div "linkedAccounts" at bounding box center [367, 280] width 65 height 12
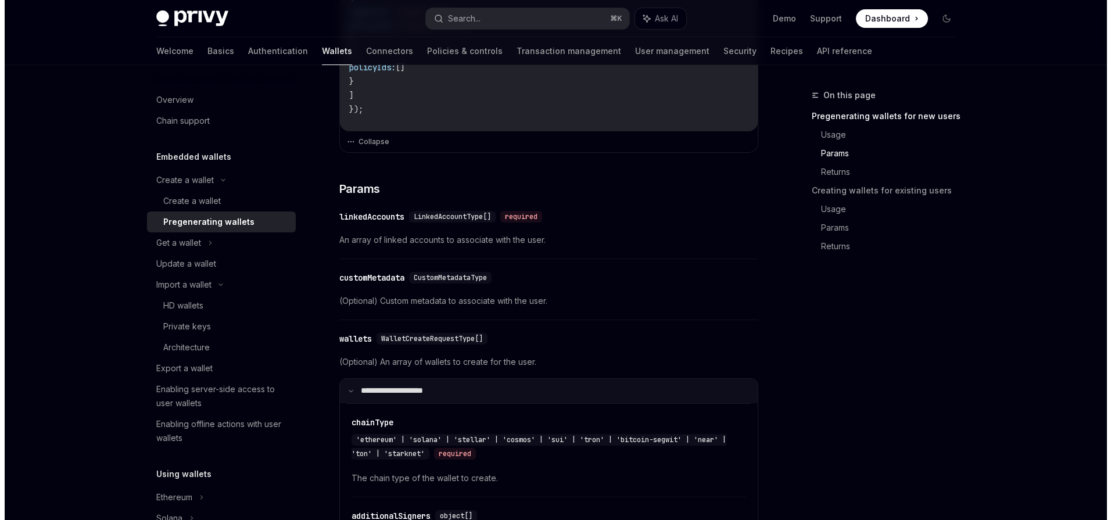
scroll to position [876, 0]
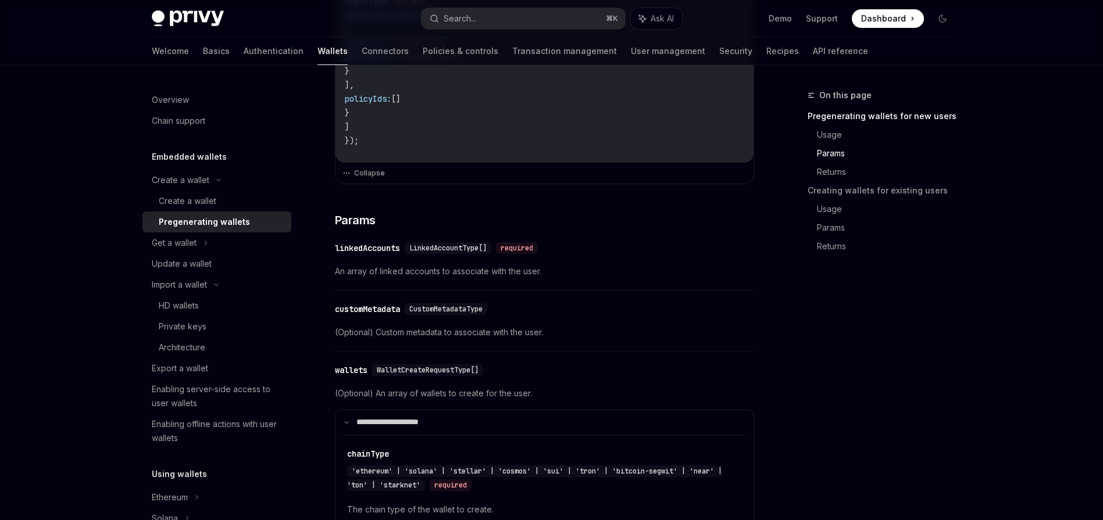
click at [365, 251] on div "linkedAccounts" at bounding box center [367, 248] width 65 height 12
click at [368, 249] on div "linkedAccounts" at bounding box center [367, 248] width 65 height 12
click at [441, 250] on span "LinkedAccountType[]" at bounding box center [447, 248] width 77 height 9
click at [375, 254] on div "linkedAccounts" at bounding box center [367, 248] width 65 height 12
click at [374, 254] on div "linkedAccounts" at bounding box center [367, 248] width 65 height 12
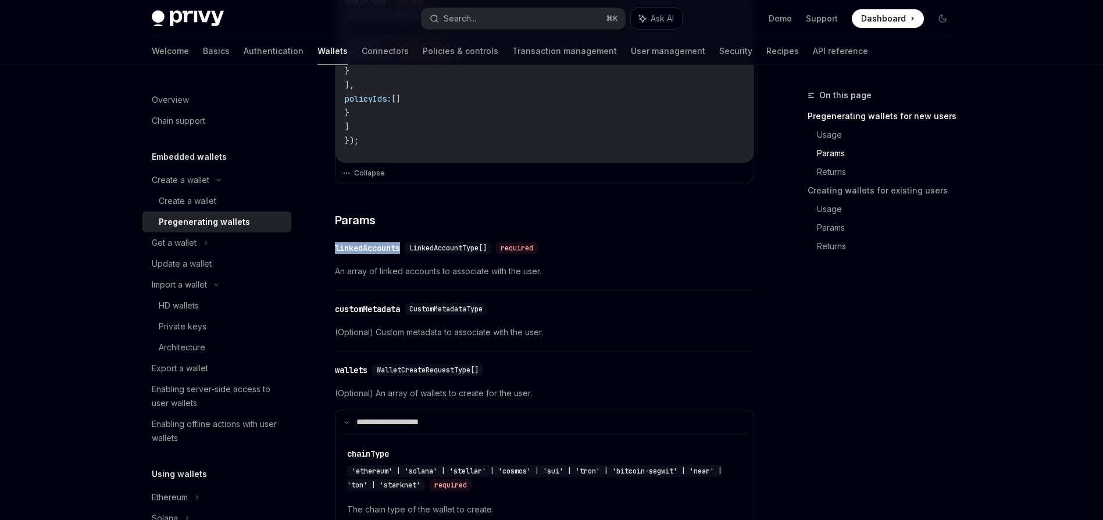
click at [374, 254] on div "linkedAccounts" at bounding box center [367, 248] width 65 height 12
click at [437, 249] on span "LinkedAccountType[]" at bounding box center [447, 248] width 77 height 9
click at [442, 251] on span "LinkedAccountType[]" at bounding box center [447, 248] width 77 height 9
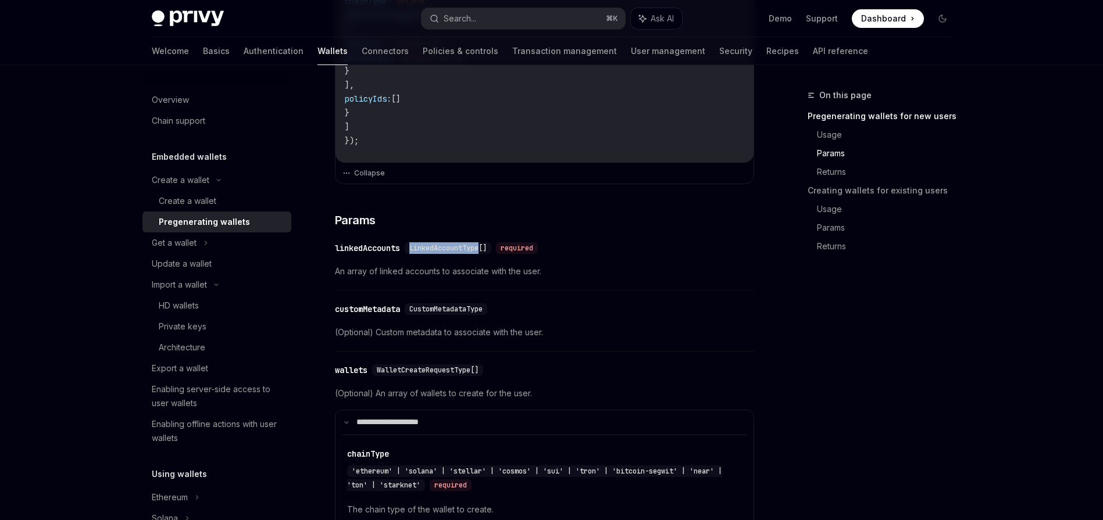
click at [445, 250] on span "LinkedAccountType[]" at bounding box center [447, 248] width 77 height 9
click at [555, 24] on button "Search... ⌘ K" at bounding box center [522, 18] width 203 height 21
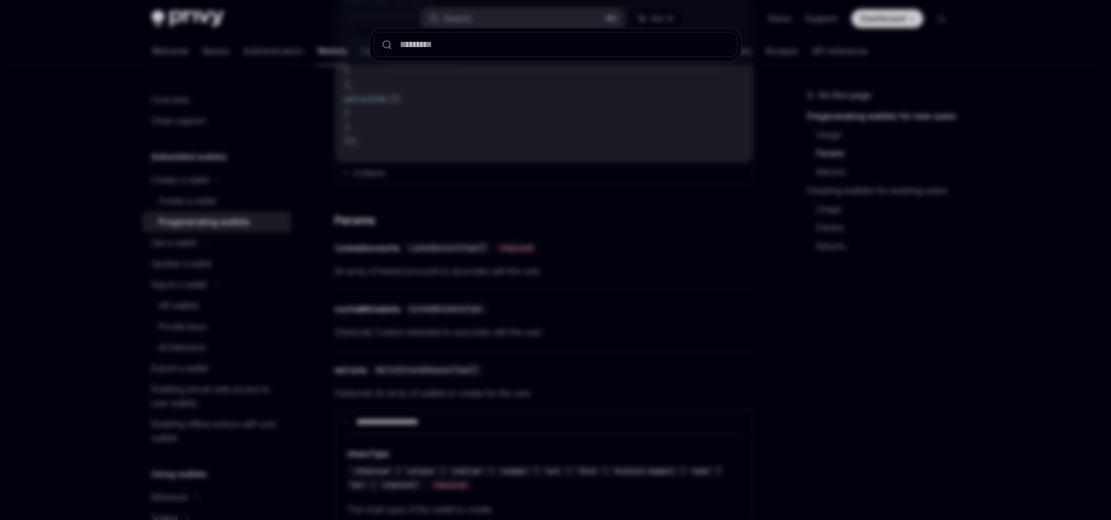
type input "**********"
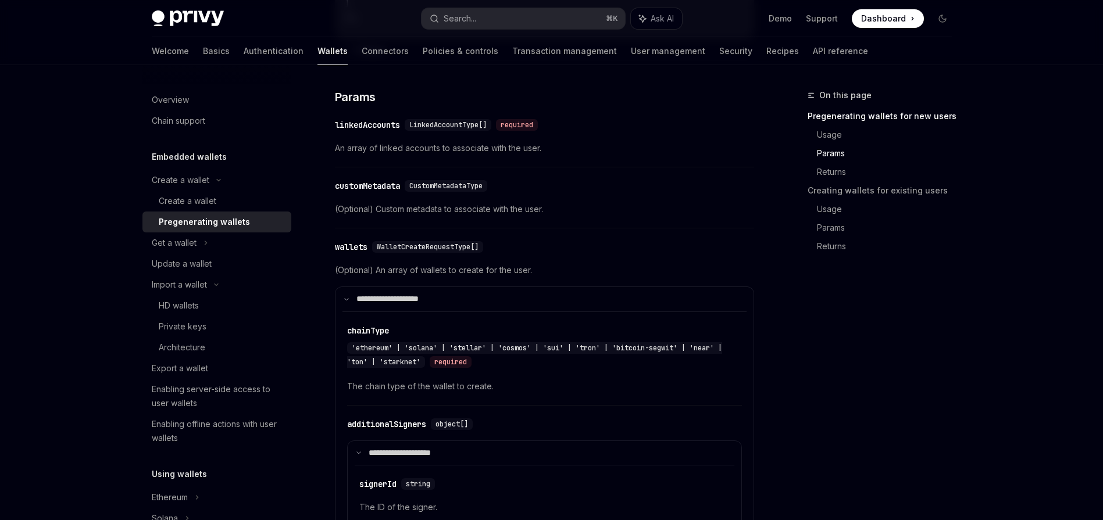
scroll to position [1004, 0]
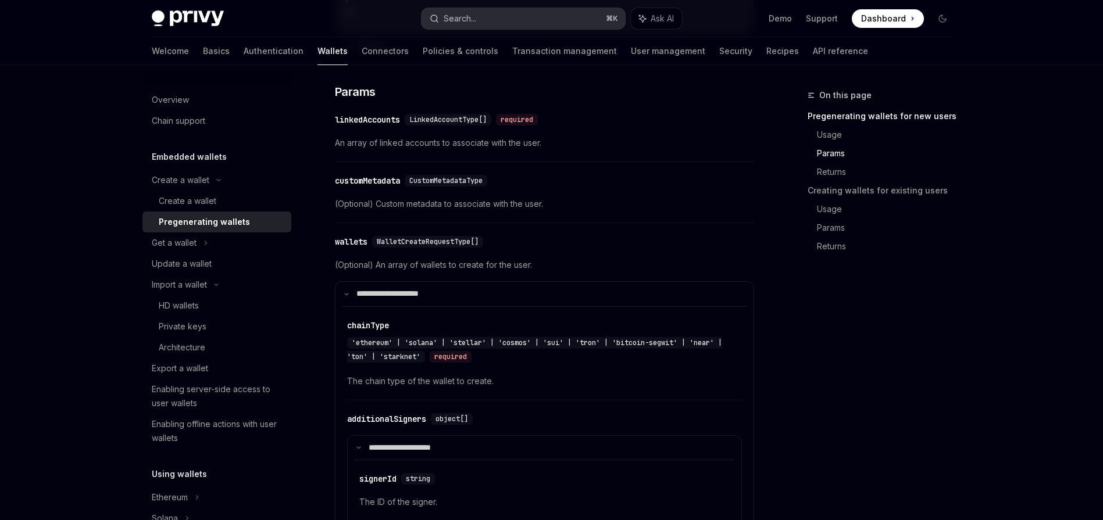
click at [525, 19] on button "Search... ⌘ K" at bounding box center [522, 18] width 203 height 21
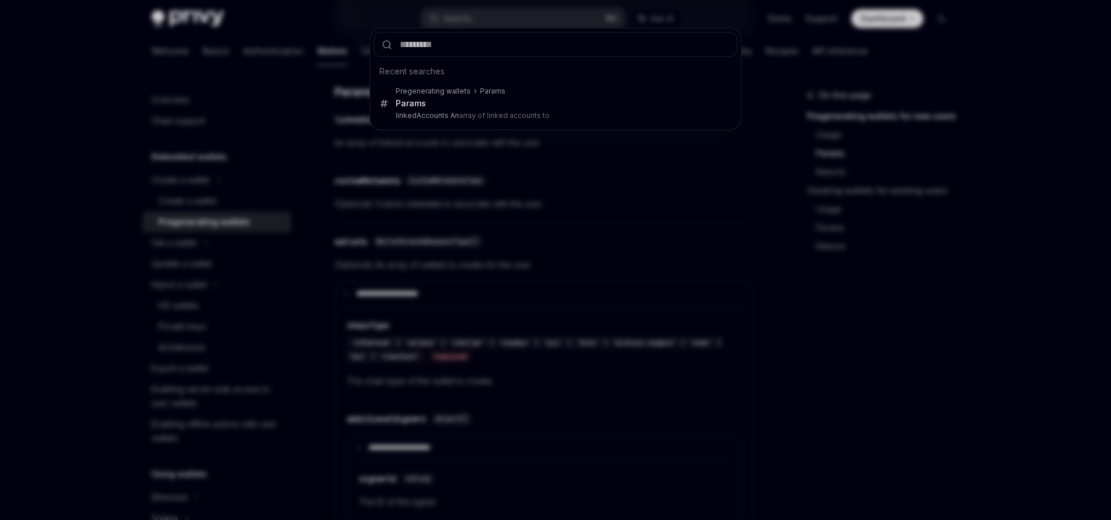
type input "**********"
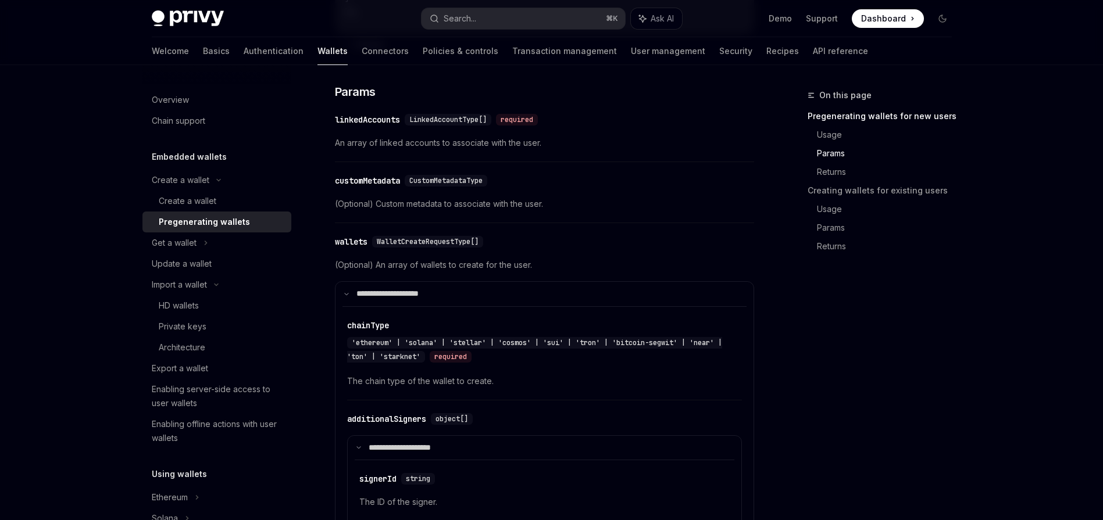
type textarea "*"
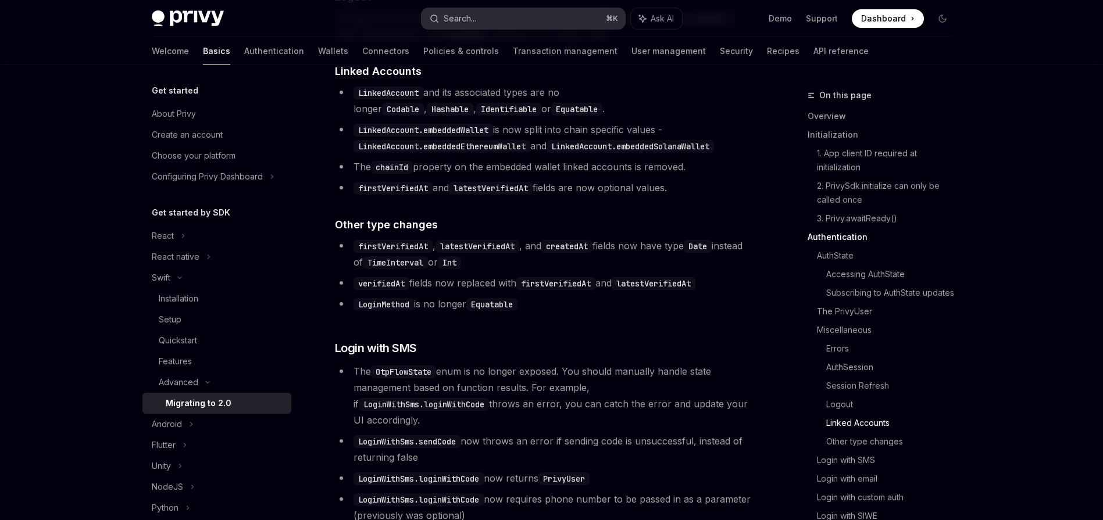
click at [542, 18] on button "Search... ⌘ K" at bounding box center [522, 18] width 203 height 21
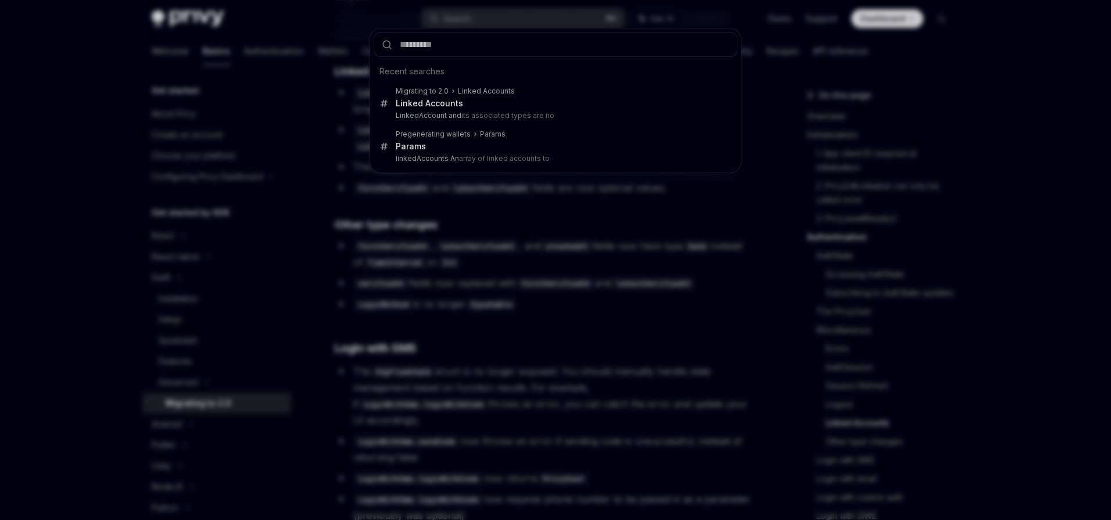
click at [289, 70] on div "Recent searches Migrating to 2.0 Linked Accounts Linked Accounts LinkedAccount …" at bounding box center [555, 260] width 1111 height 520
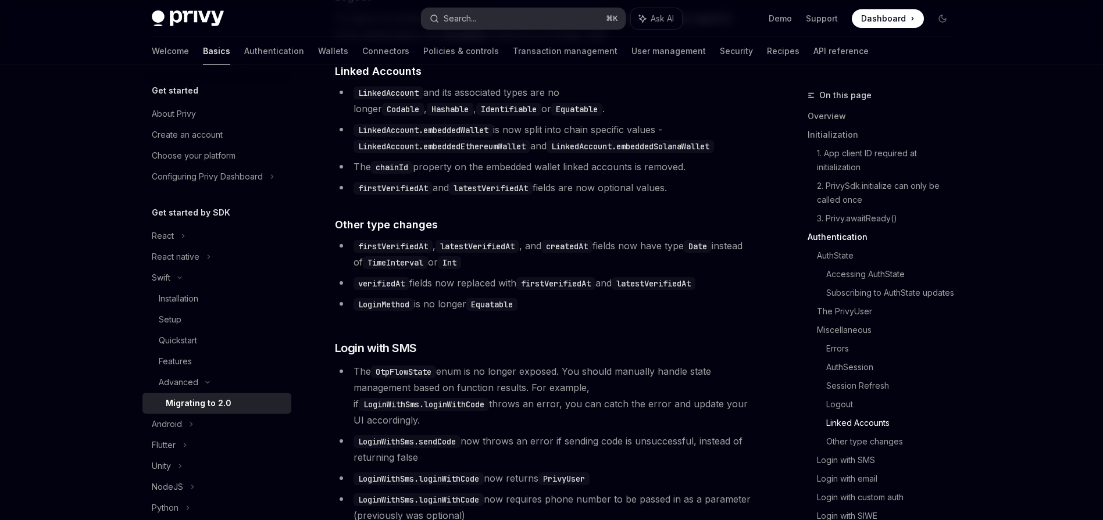
click at [537, 27] on button "Search... ⌘ K" at bounding box center [522, 18] width 203 height 21
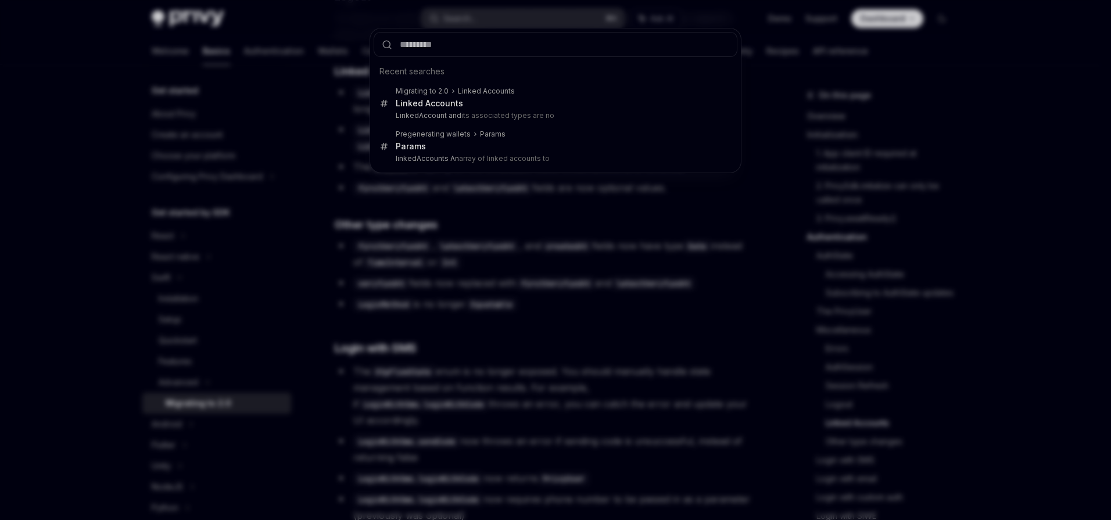
click at [532, 22] on div "Recent searches Migrating to 2.0 Linked Accounts Linked Accounts LinkedAccount …" at bounding box center [555, 260] width 1111 height 520
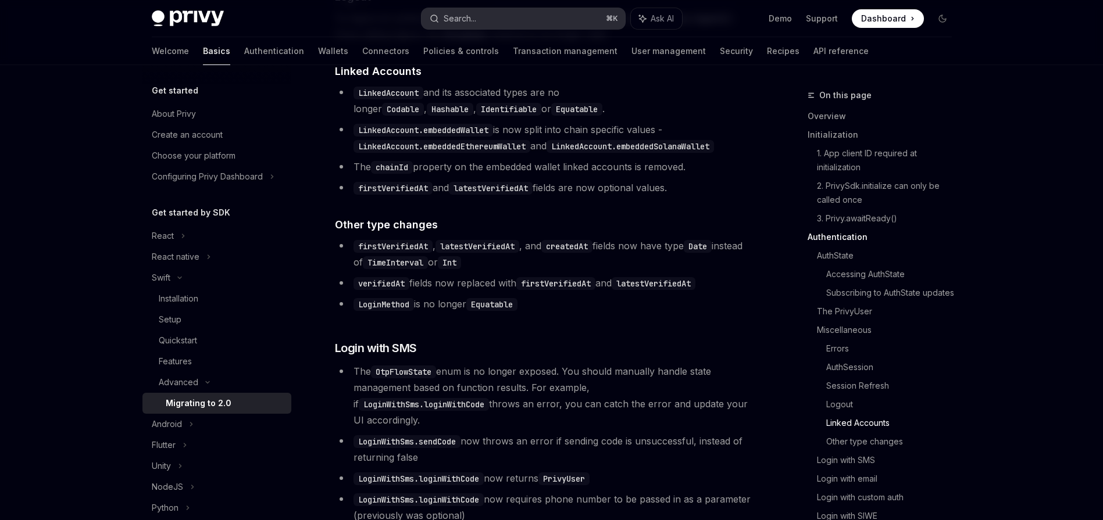
click at [532, 22] on button "Search... ⌘ K" at bounding box center [522, 18] width 203 height 21
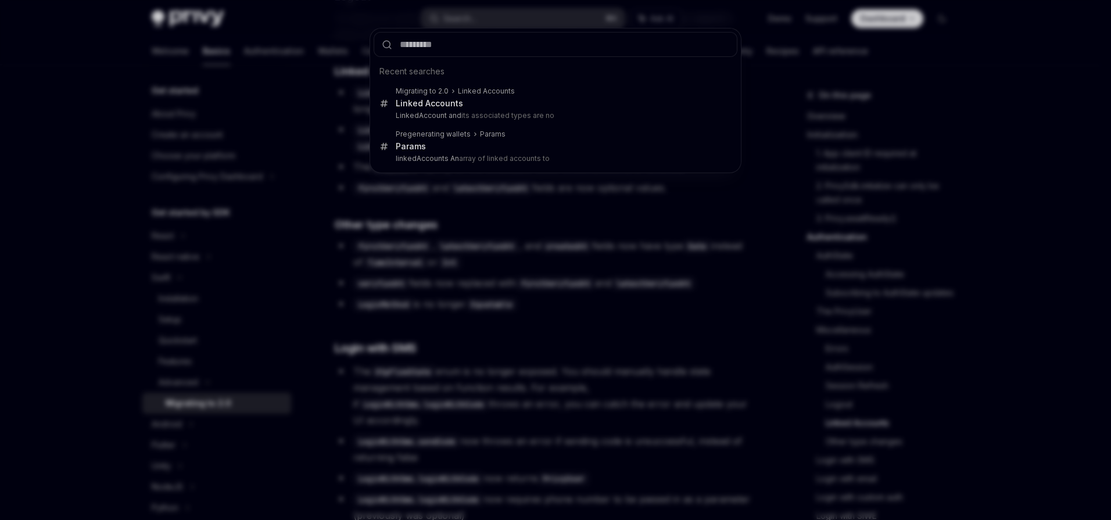
type input "**********"
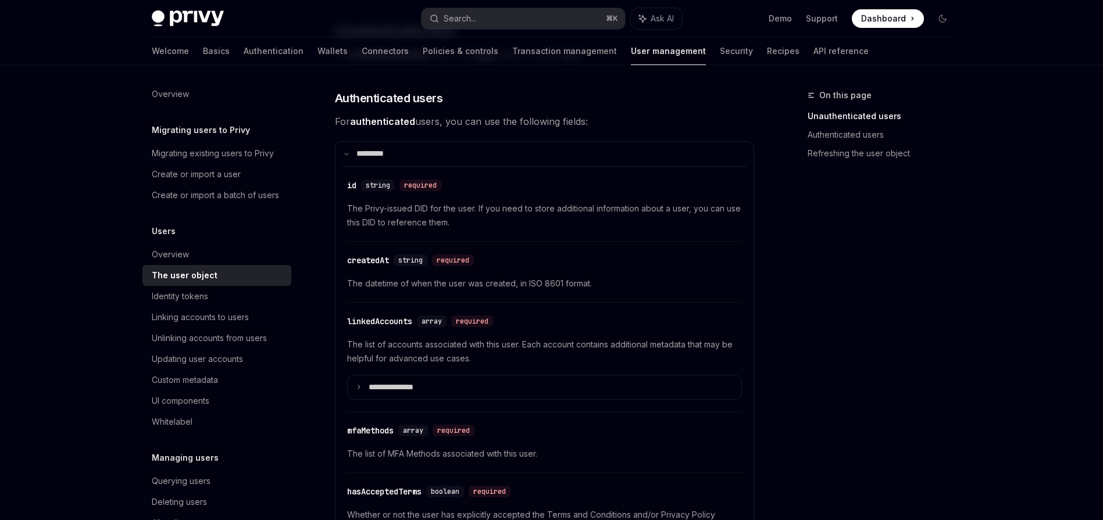
scroll to position [281, 0]
click at [409, 380] on summary "**********" at bounding box center [545, 387] width 394 height 24
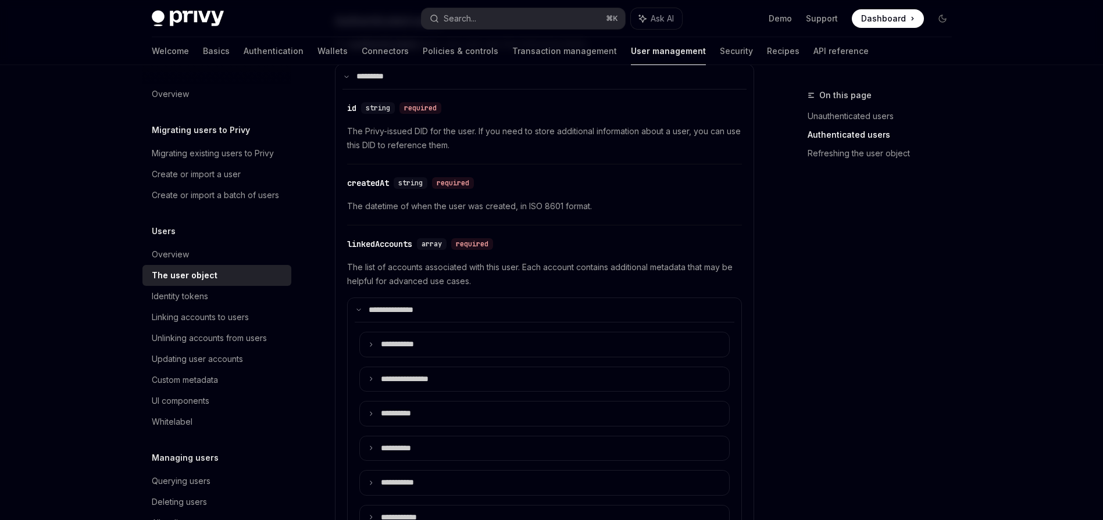
scroll to position [360, 0]
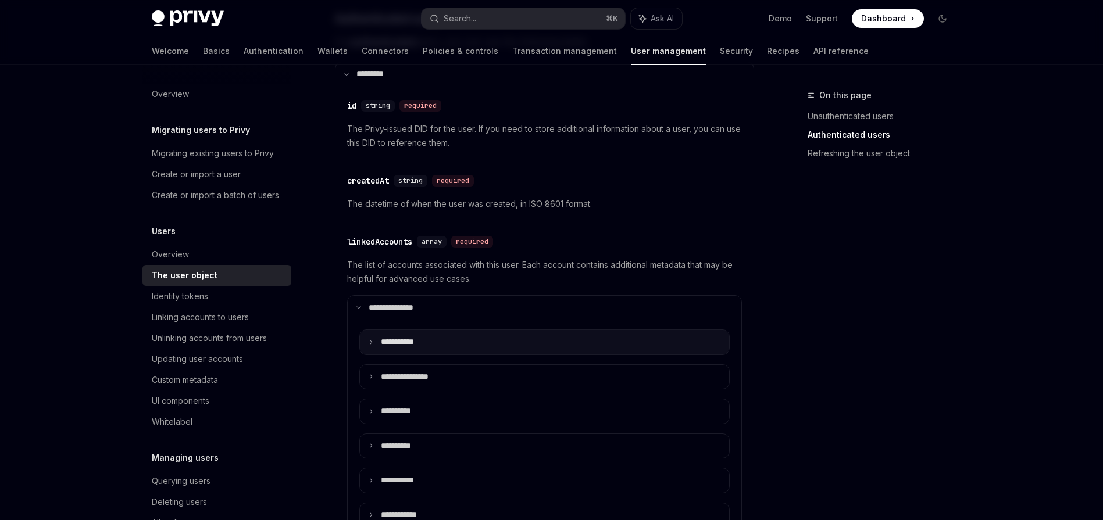
click at [431, 346] on summary "**** ******" at bounding box center [544, 342] width 369 height 24
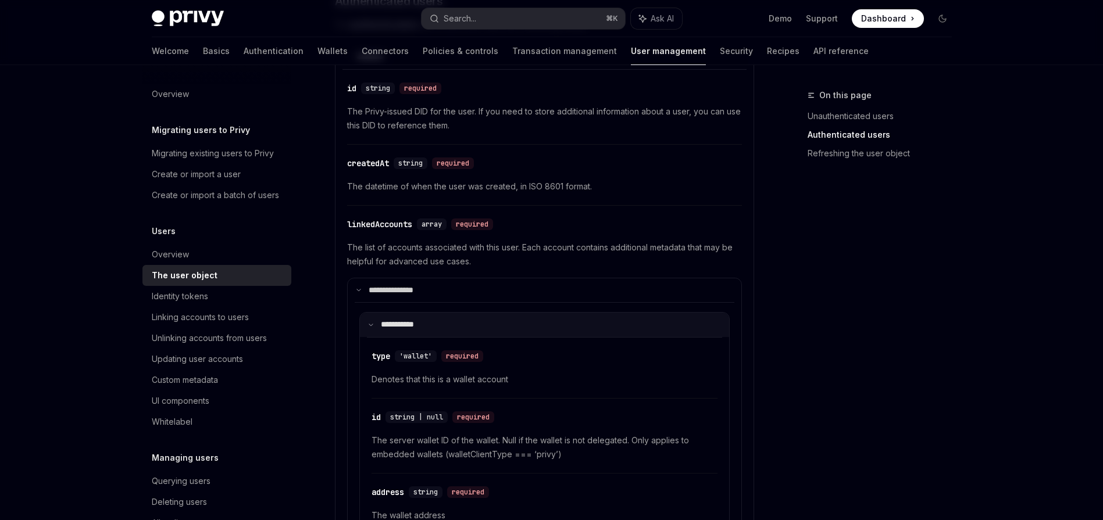
scroll to position [378, 0]
click at [460, 331] on summary "**** ******" at bounding box center [544, 324] width 369 height 24
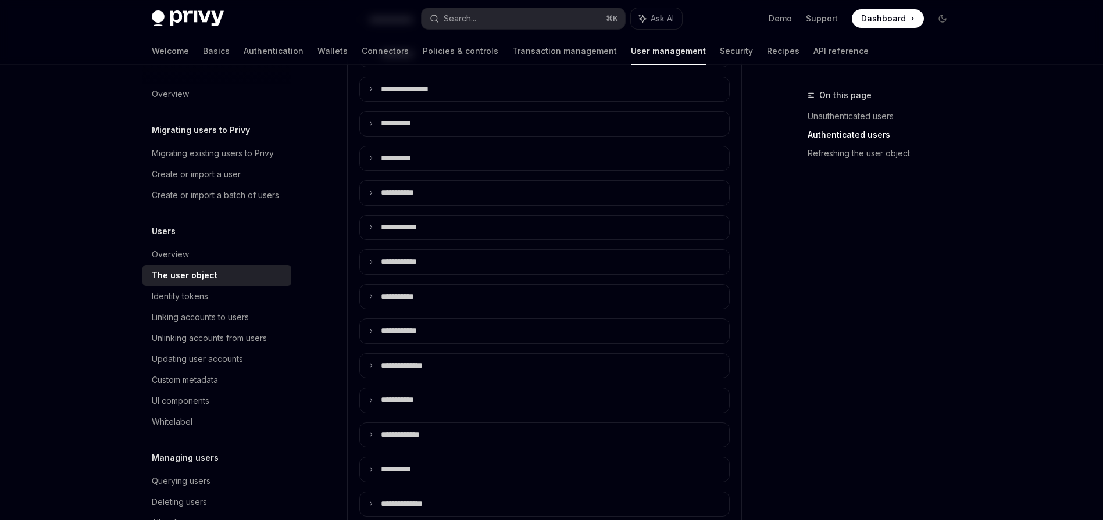
scroll to position [632, 0]
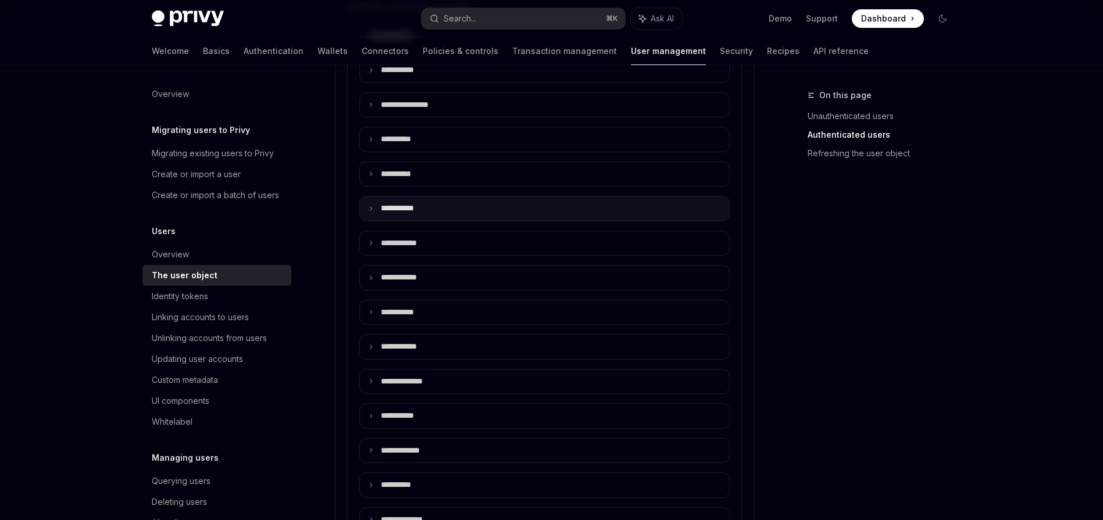
click at [425, 214] on summary "**** ******" at bounding box center [544, 208] width 369 height 24
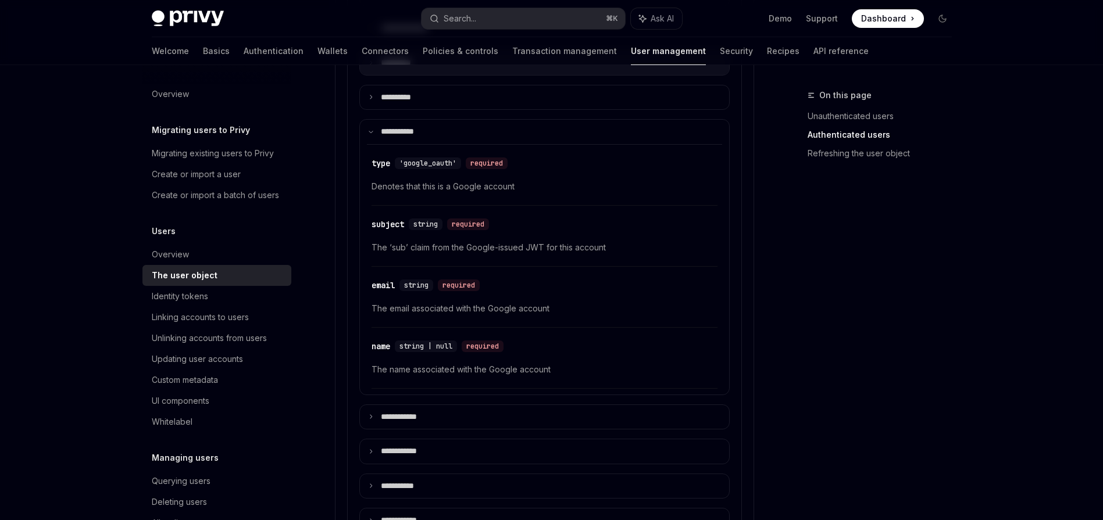
scroll to position [481, 0]
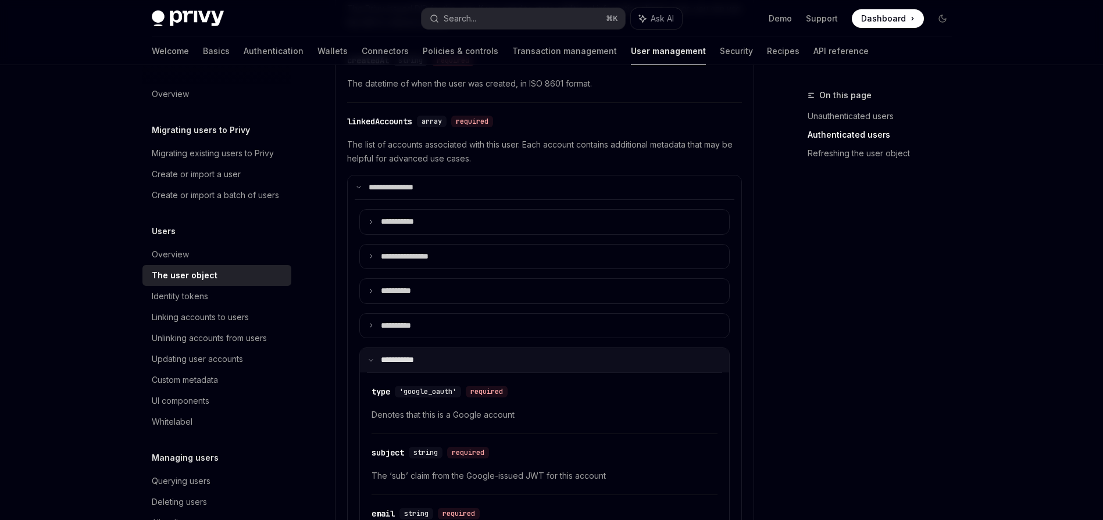
click at [433, 366] on summary "**** ******" at bounding box center [544, 360] width 369 height 24
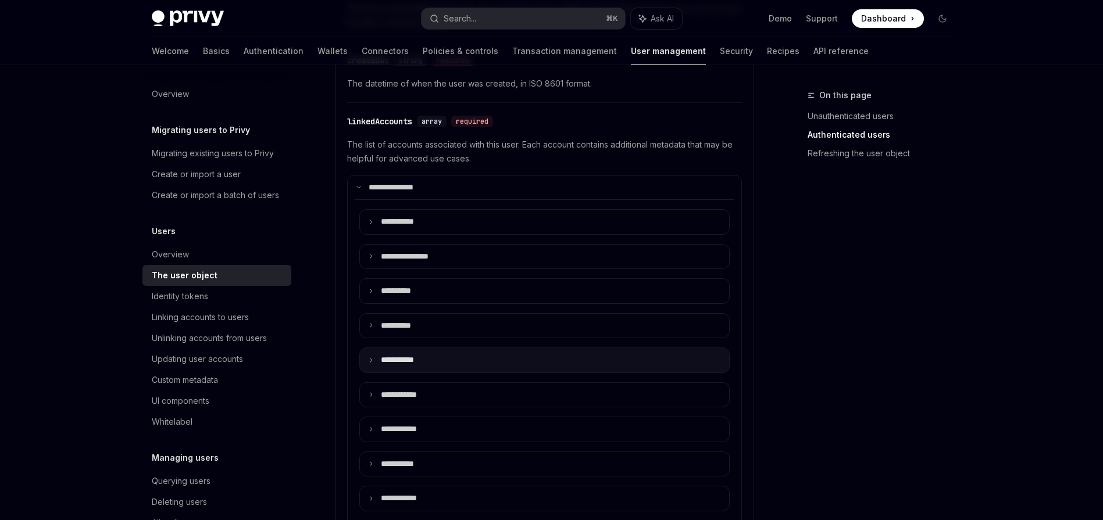
click at [433, 363] on summary "**** ******" at bounding box center [544, 360] width 369 height 24
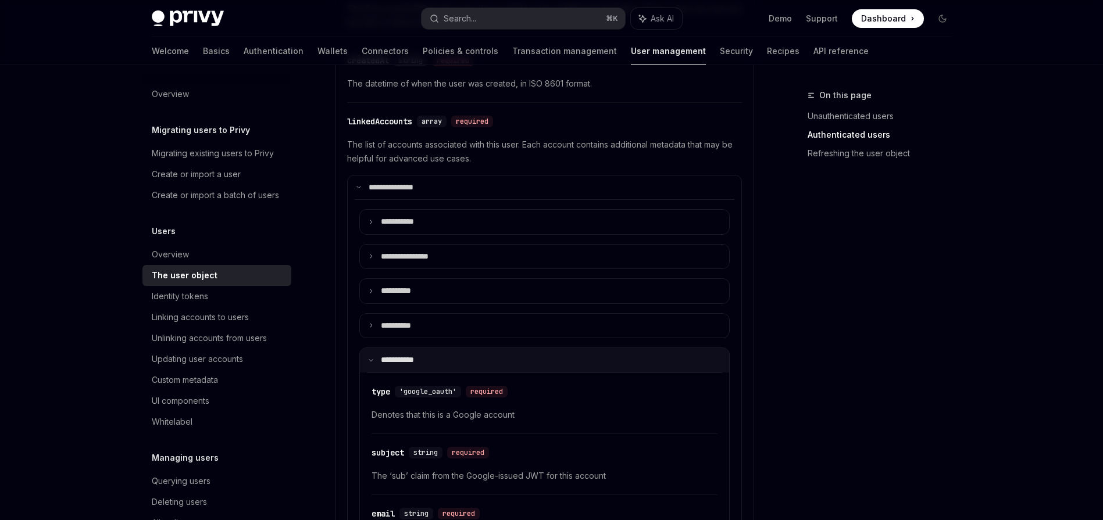
scroll to position [601, 0]
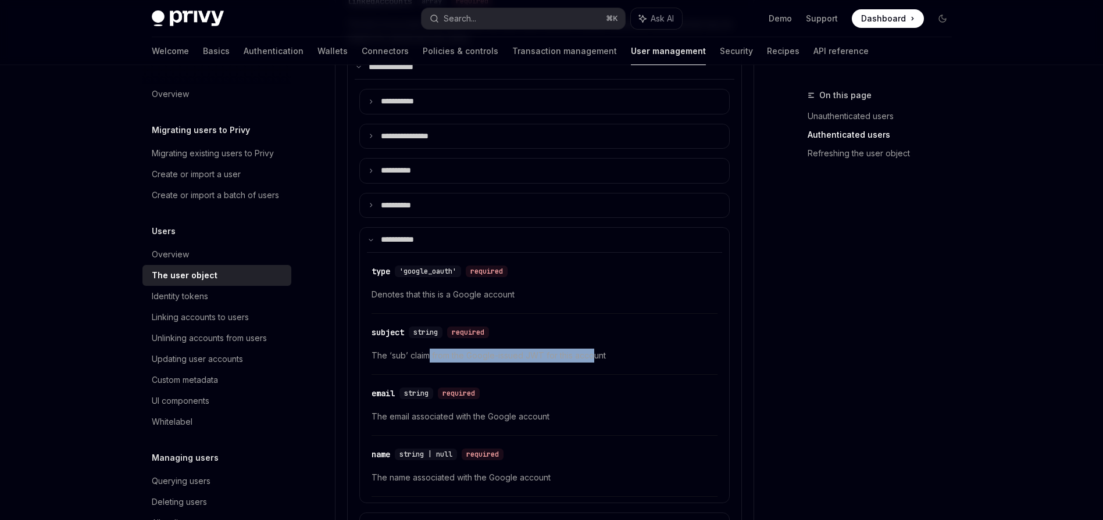
drag, startPoint x: 429, startPoint y: 355, endPoint x: 592, endPoint y: 353, distance: 163.3
click at [592, 353] on span "The ‘sub’ claim from the Google-issued JWT for this account" at bounding box center [544, 356] width 346 height 14
click at [589, 355] on span "The ‘sub’ claim from the Google-issued JWT for this account" at bounding box center [544, 356] width 346 height 14
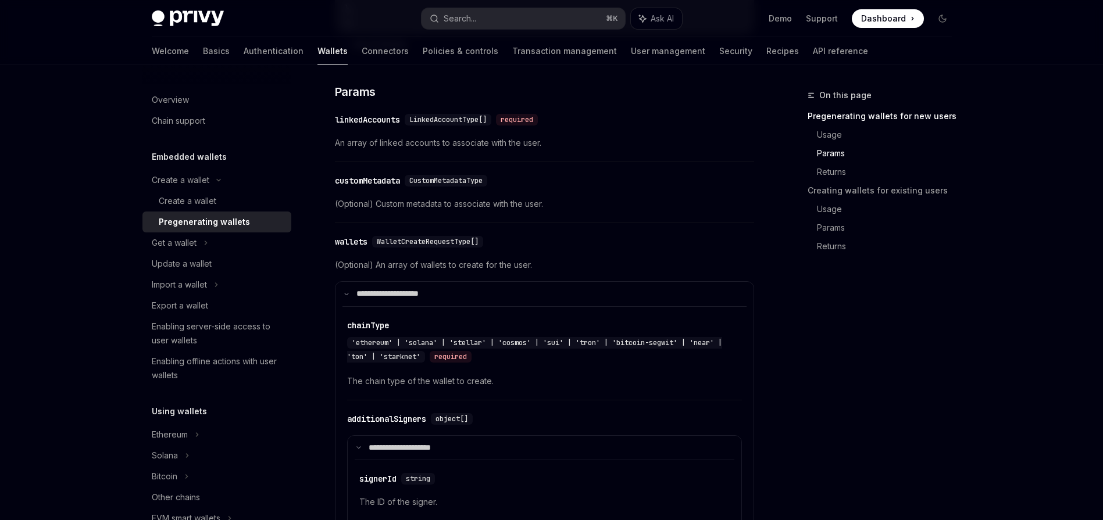
scroll to position [559, 0]
click at [468, 125] on span "LinkedAccountType[]" at bounding box center [447, 121] width 77 height 9
click at [470, 152] on span "An array of linked accounts to associate with the user." at bounding box center [544, 145] width 419 height 14
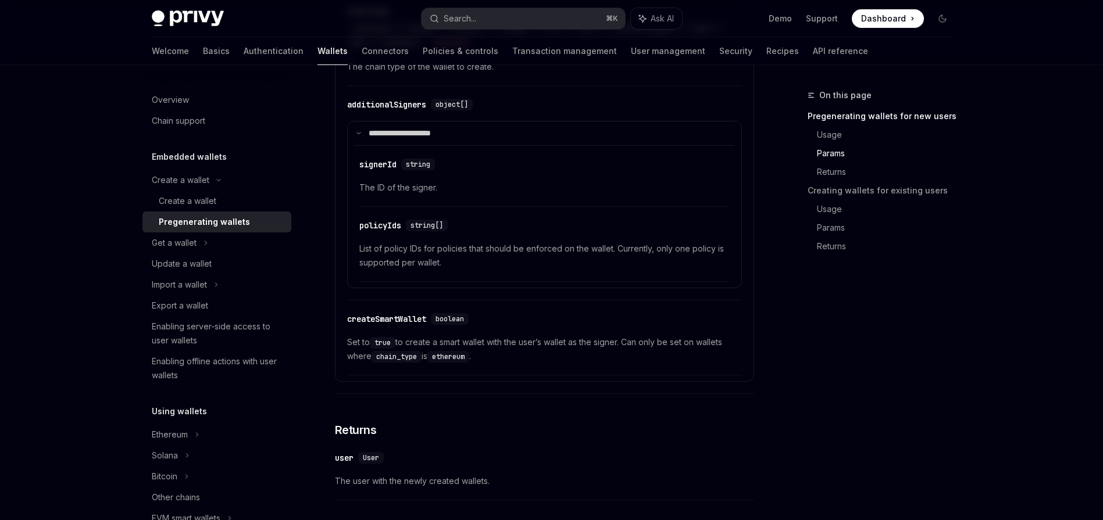
drag, startPoint x: 482, startPoint y: 270, endPoint x: 496, endPoint y: 314, distance: 46.3
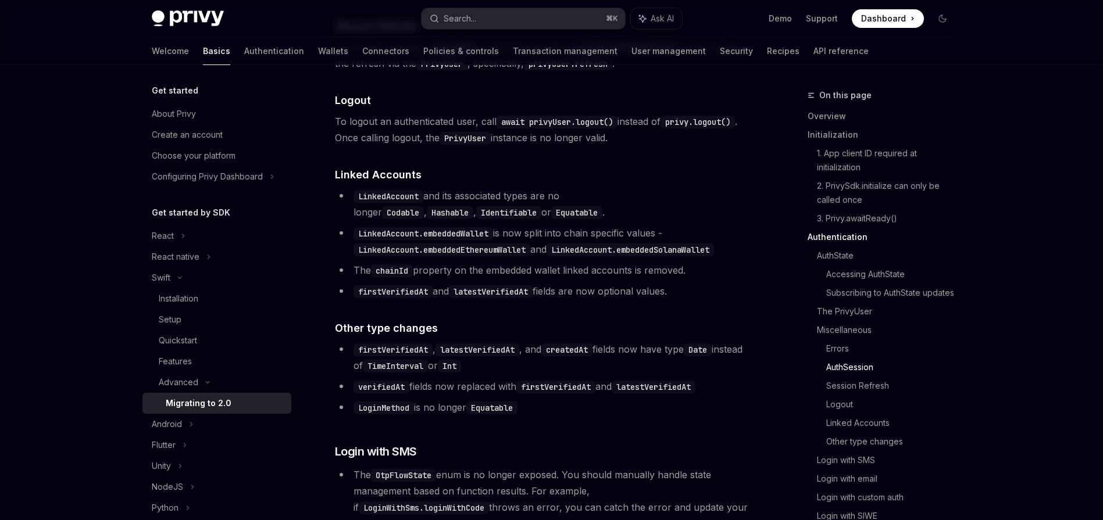
scroll to position [2416, 0]
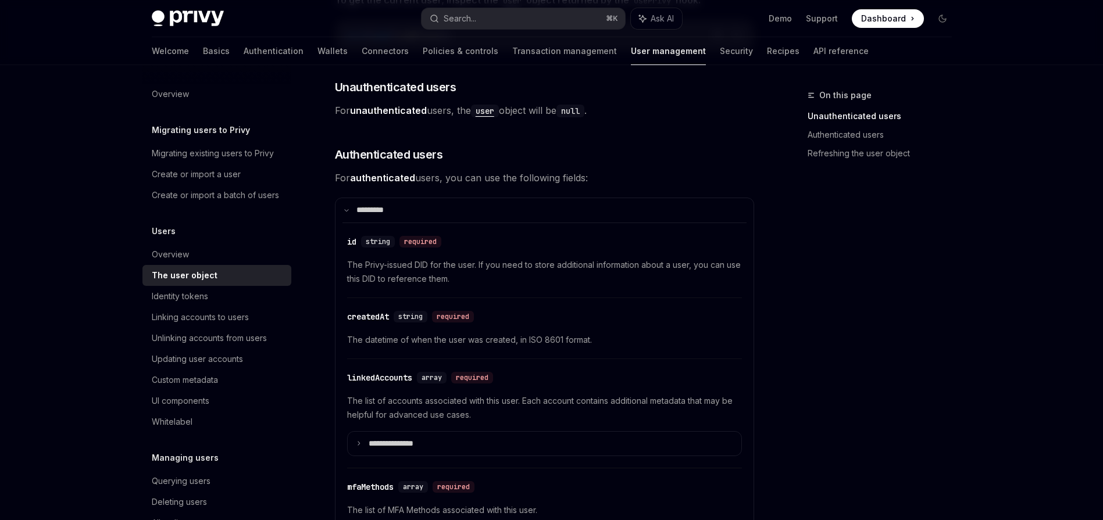
scroll to position [219, 0]
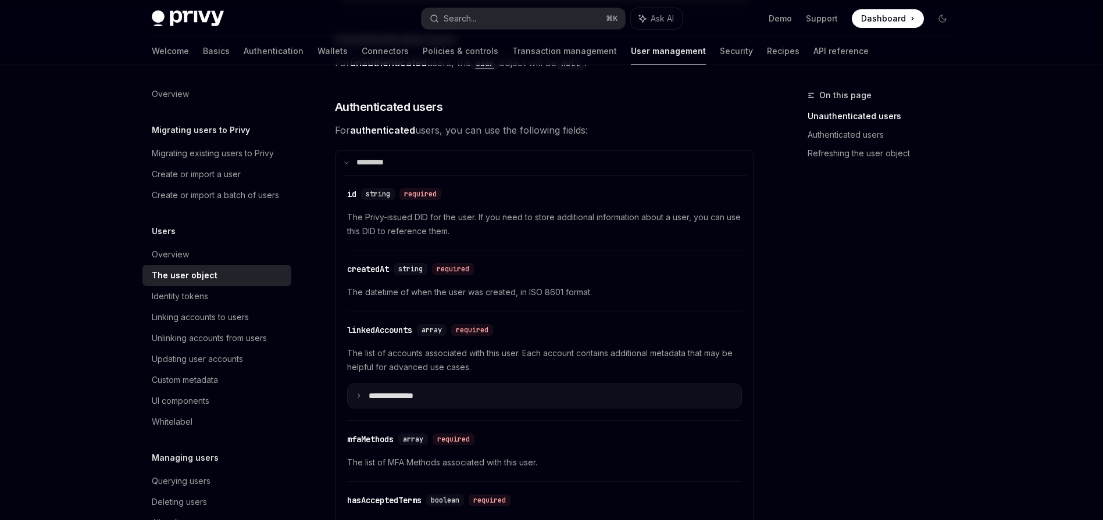
click at [418, 394] on p "**********" at bounding box center [400, 396] width 63 height 10
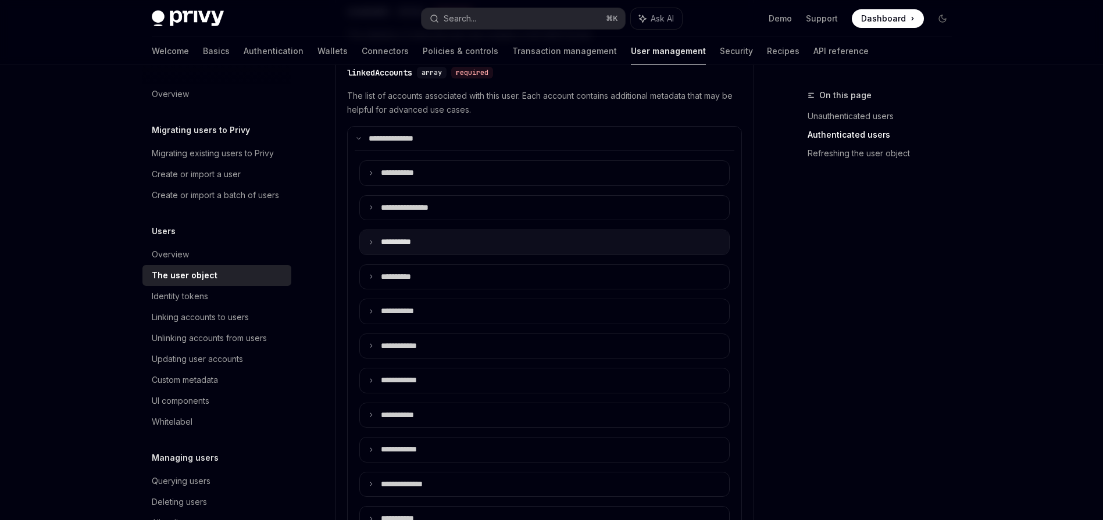
scroll to position [535, 0]
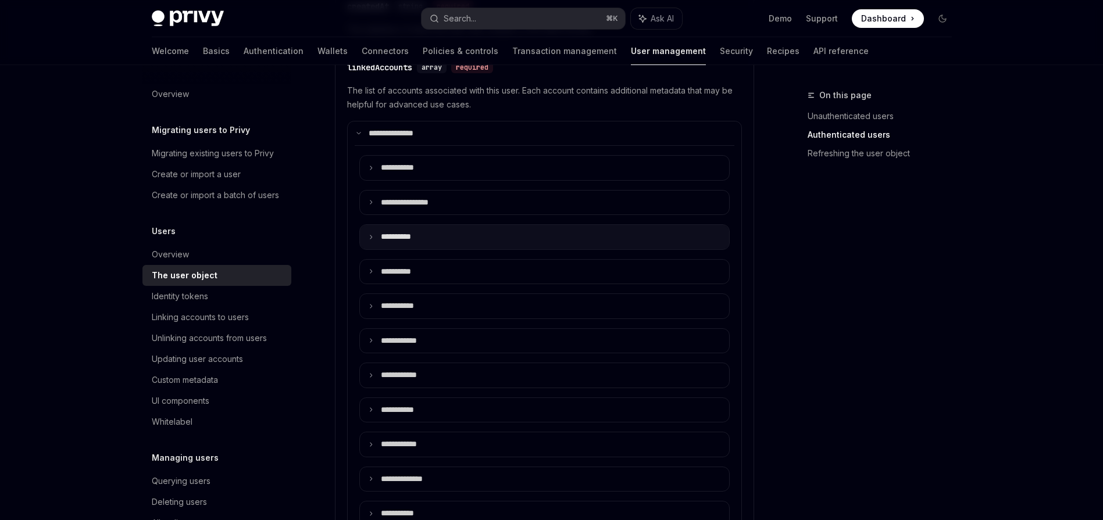
click at [438, 227] on summary "**** *****" at bounding box center [544, 237] width 369 height 24
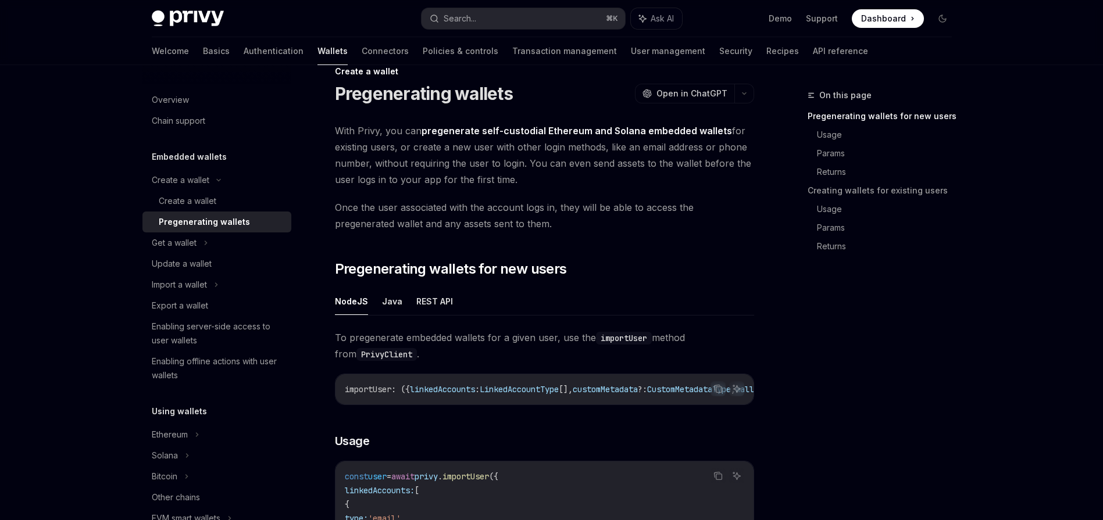
scroll to position [154, 0]
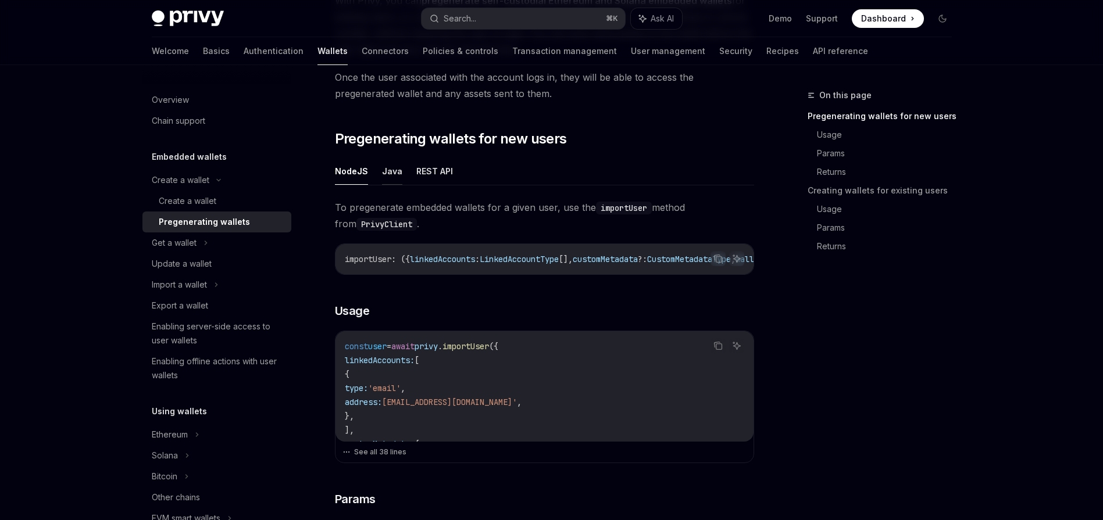
click at [382, 178] on button "Java" at bounding box center [392, 171] width 20 height 27
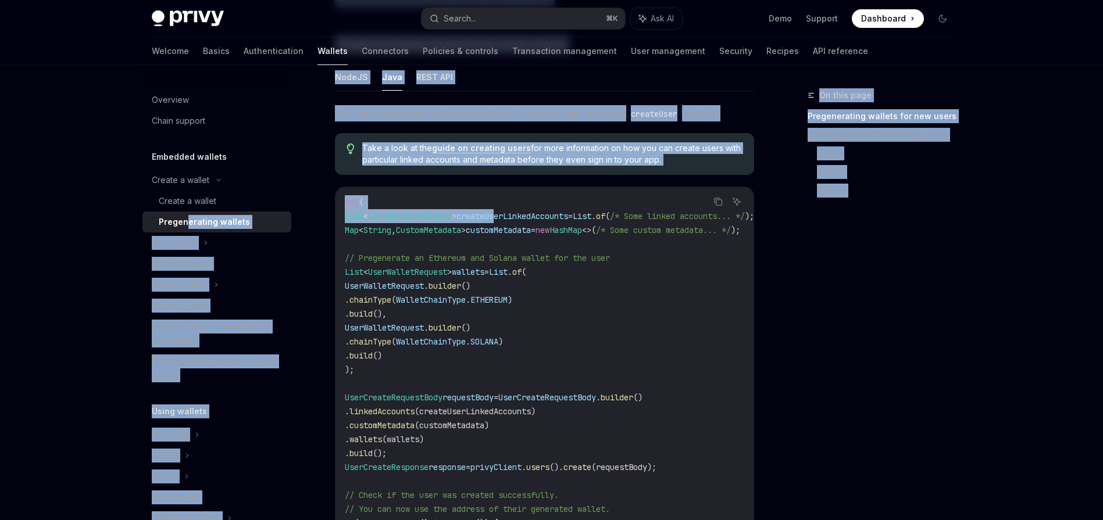
drag, startPoint x: 524, startPoint y: 212, endPoint x: 187, endPoint y: 227, distance: 336.9
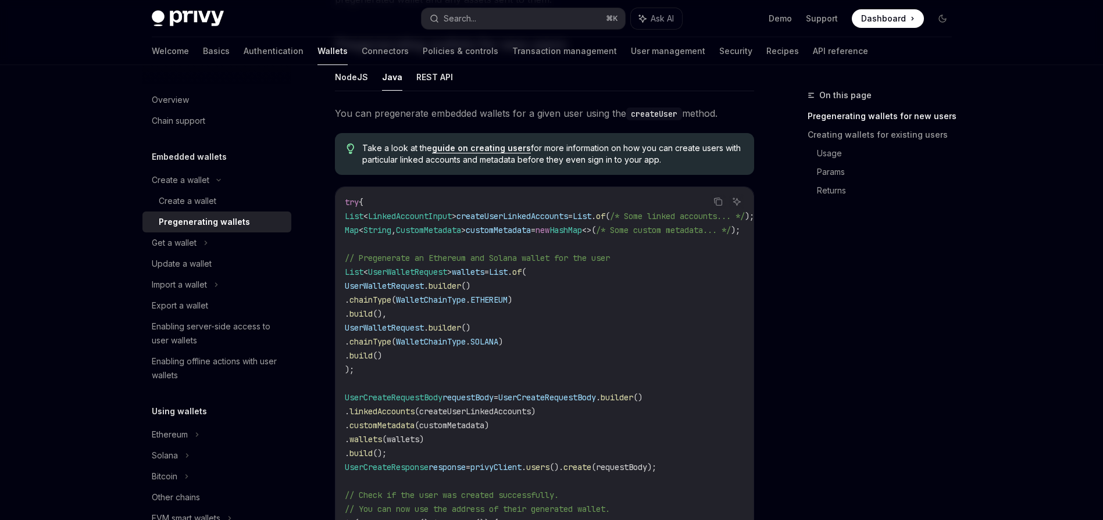
click at [461, 230] on span "CustomMetadata" at bounding box center [428, 230] width 65 height 10
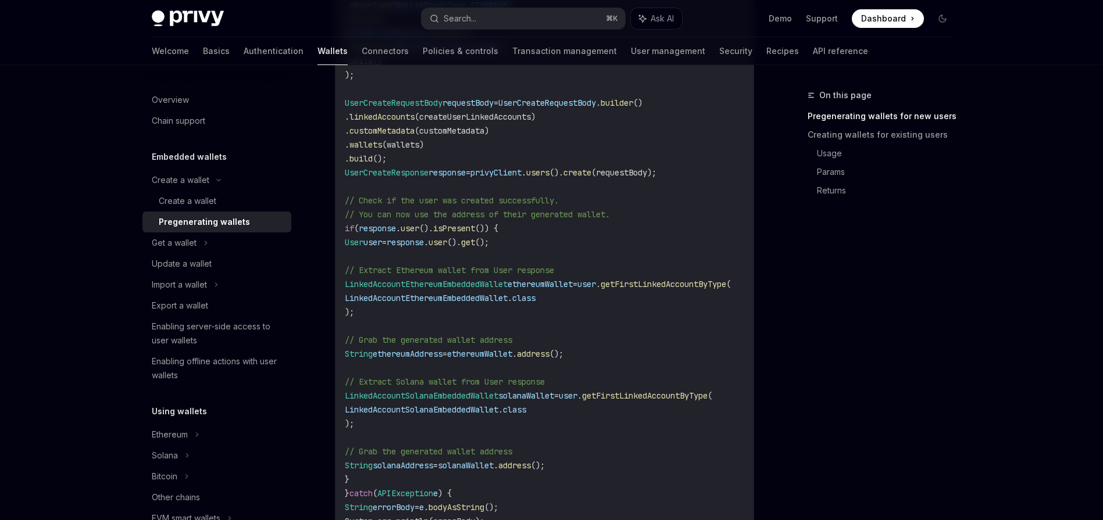
scroll to position [541, 0]
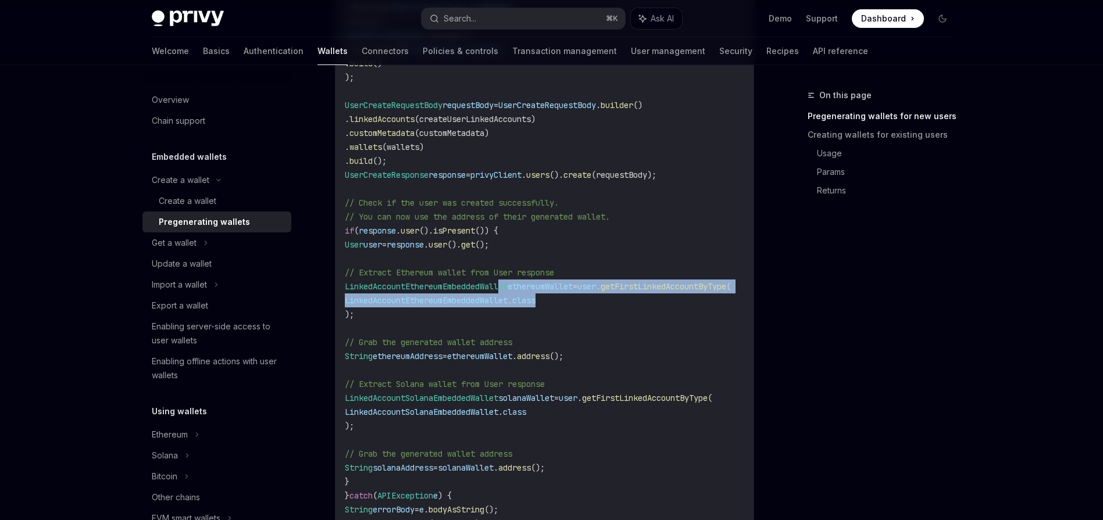
drag, startPoint x: 504, startPoint y: 281, endPoint x: 732, endPoint y: 294, distance: 228.8
click at [732, 294] on code "try { List < LinkedAccountInput > createUserLinkedAccounts = List . of ( /* Som…" at bounding box center [563, 238] width 437 height 670
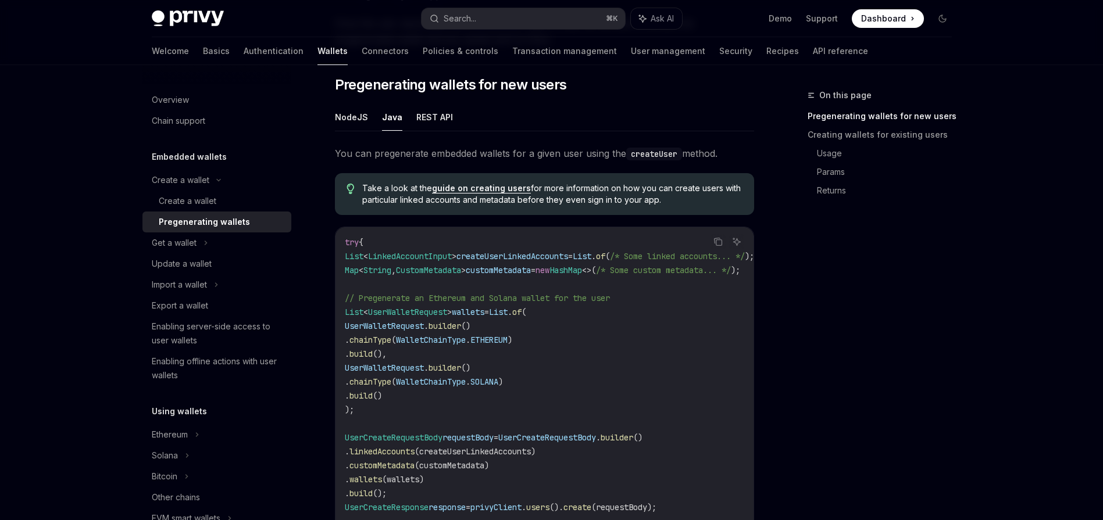
scroll to position [210, 0]
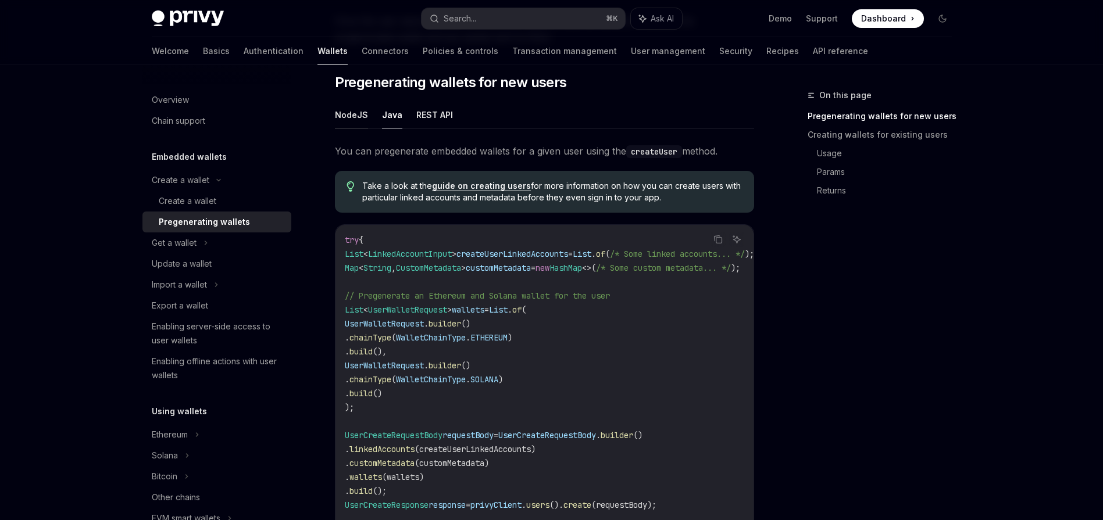
click at [348, 124] on button "NodeJS" at bounding box center [351, 114] width 33 height 27
type textarea "*"
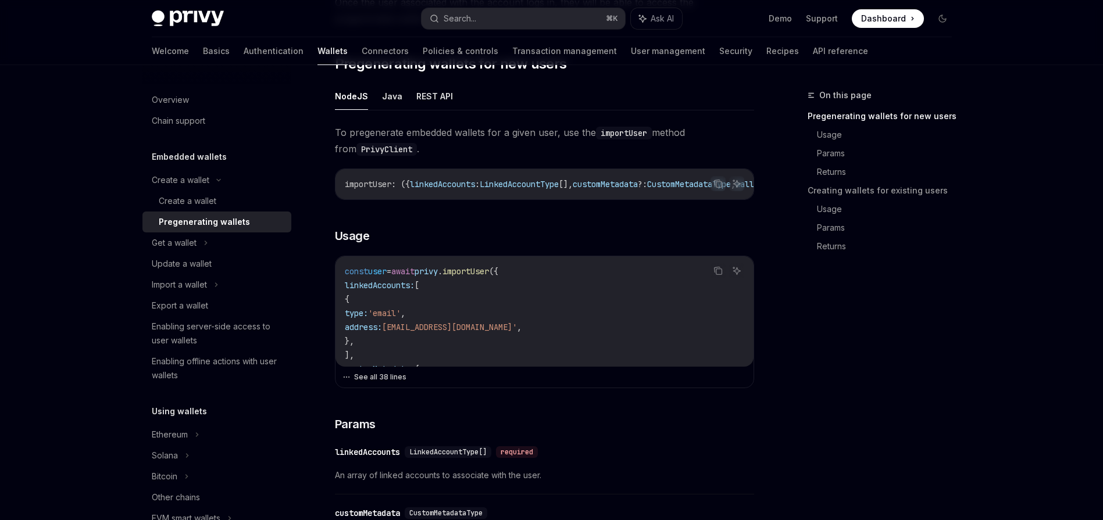
scroll to position [230, 0]
click at [402, 384] on button "See all 38 lines" at bounding box center [544, 376] width 404 height 16
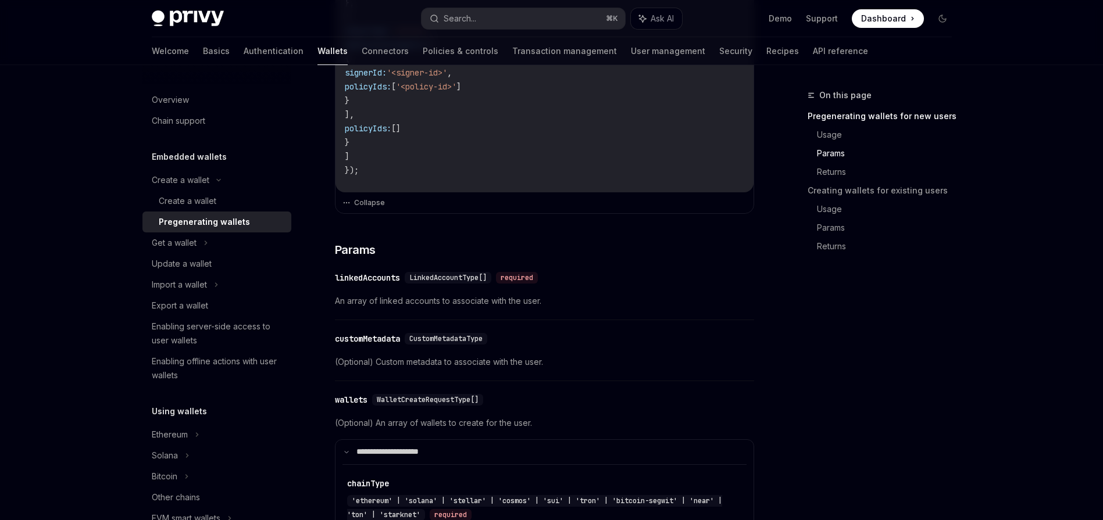
scroll to position [848, 0]
click at [441, 282] on div "LinkedAccountType[]" at bounding box center [448, 276] width 87 height 12
click at [487, 12] on button "Search... ⌘ K" at bounding box center [522, 18] width 203 height 21
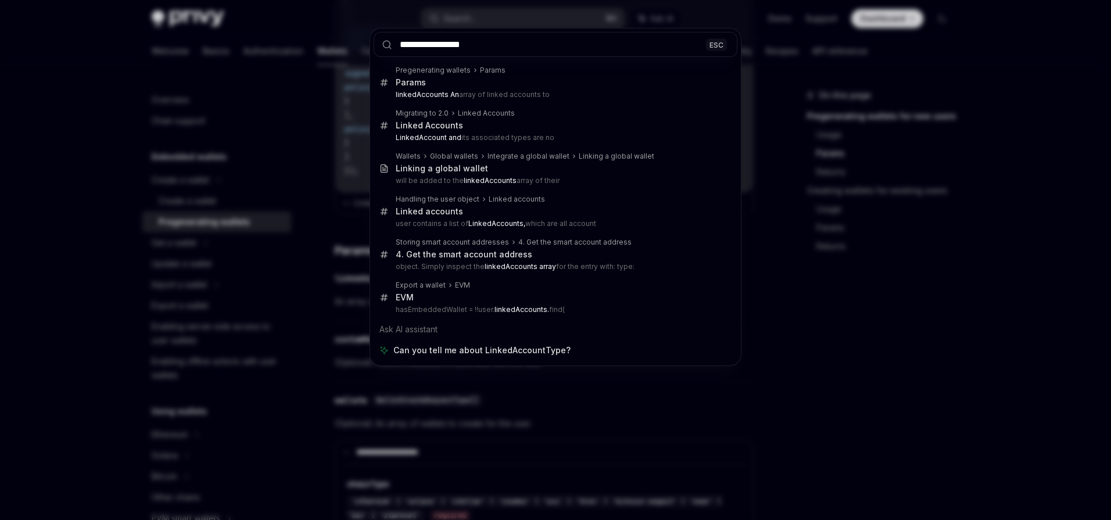
type input "**********"
click at [610, 460] on div "**********" at bounding box center [555, 260] width 1111 height 520
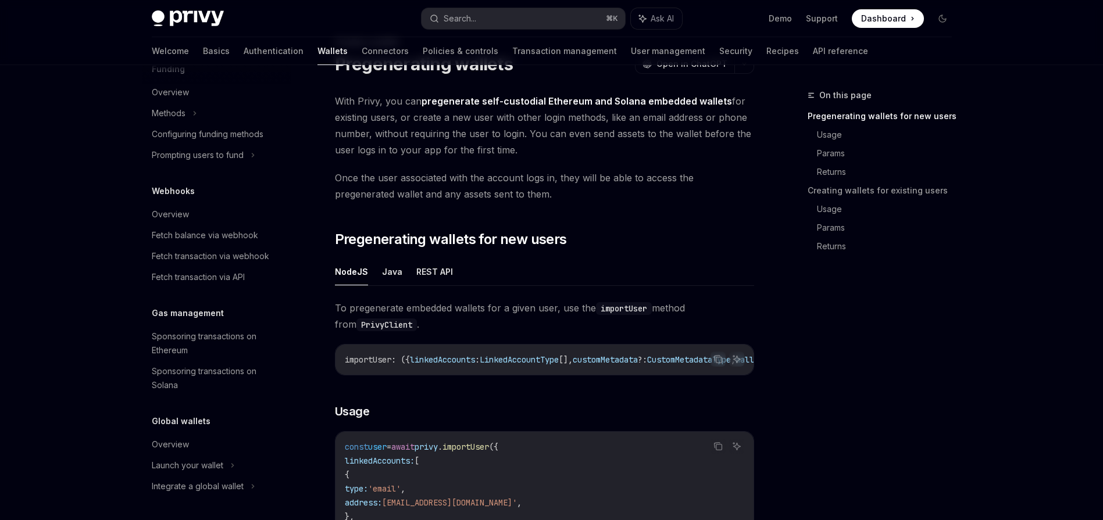
scroll to position [138, 0]
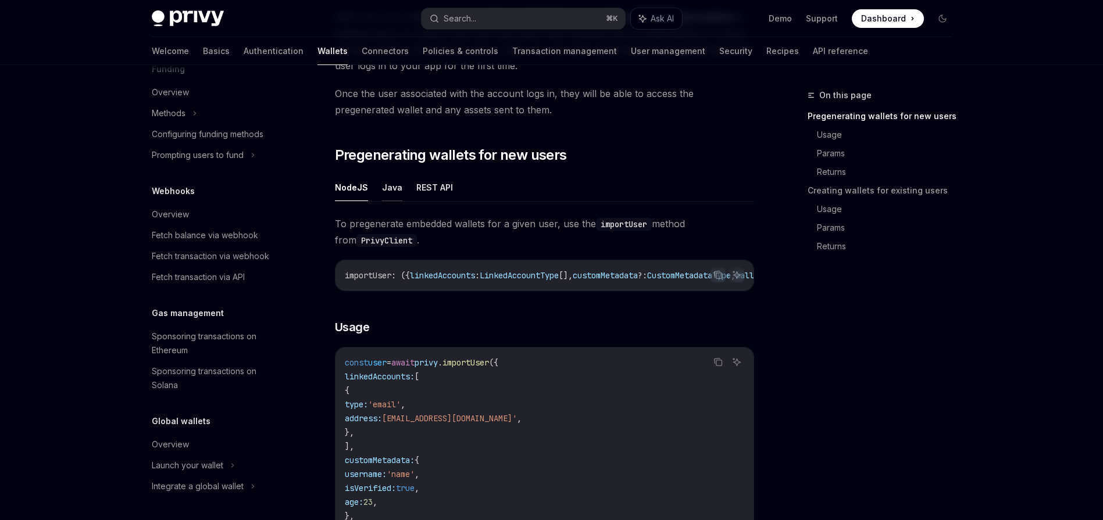
click at [393, 198] on button "Java" at bounding box center [392, 187] width 20 height 27
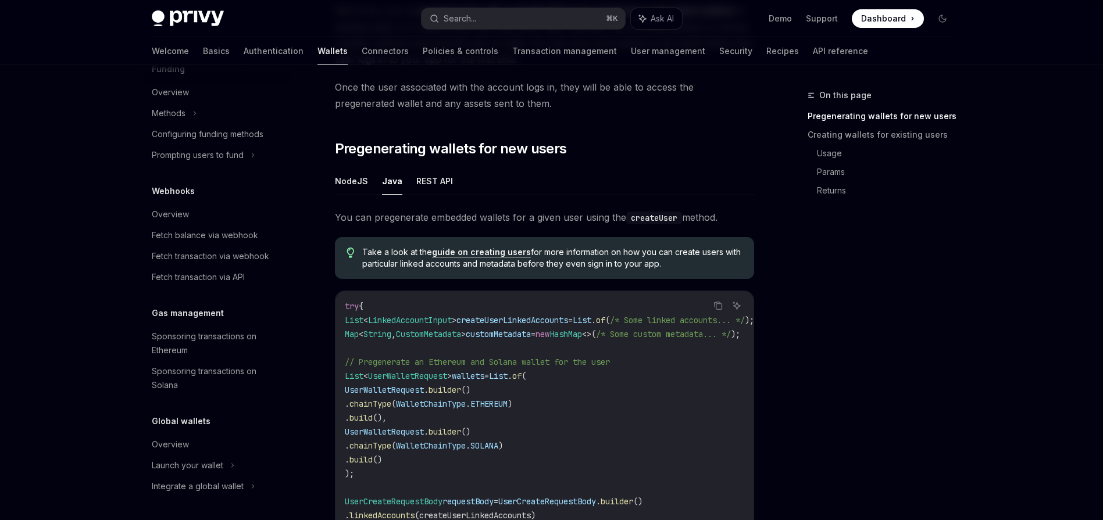
scroll to position [160, 0]
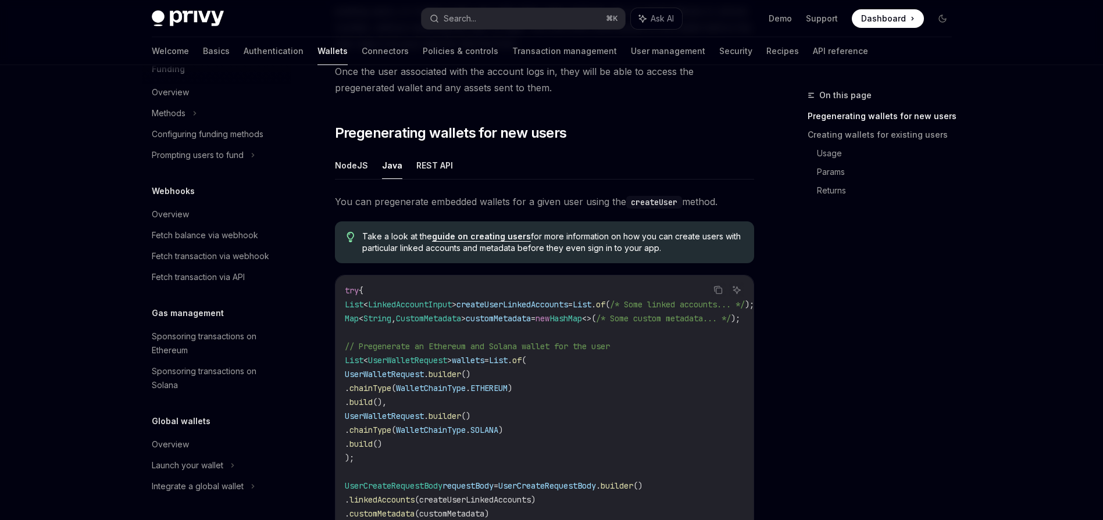
click at [434, 308] on span "LinkedAccountInput" at bounding box center [410, 304] width 84 height 10
click at [352, 166] on button "NodeJS" at bounding box center [351, 165] width 33 height 27
type textarea "*"
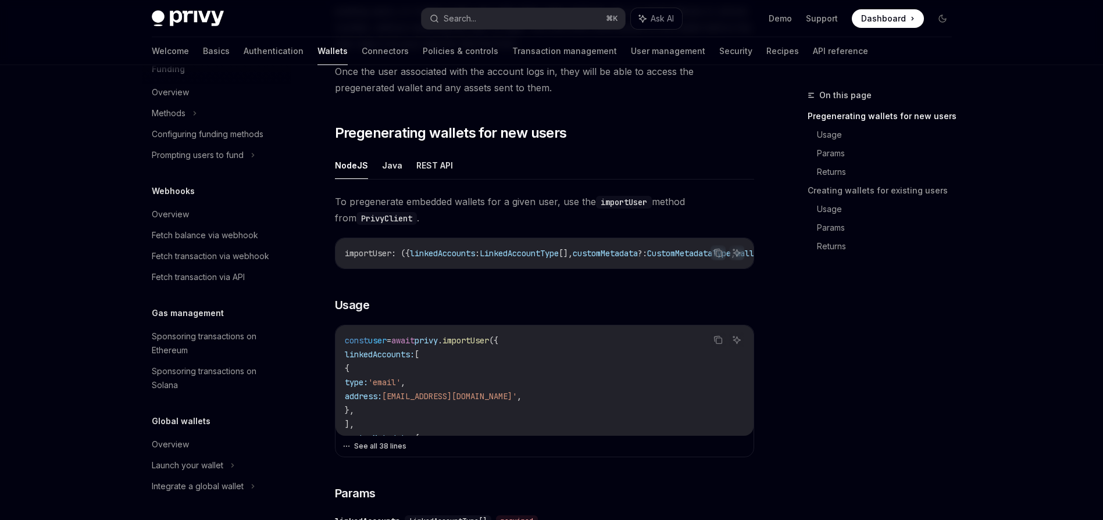
click at [367, 450] on button "See all 38 lines" at bounding box center [544, 446] width 404 height 16
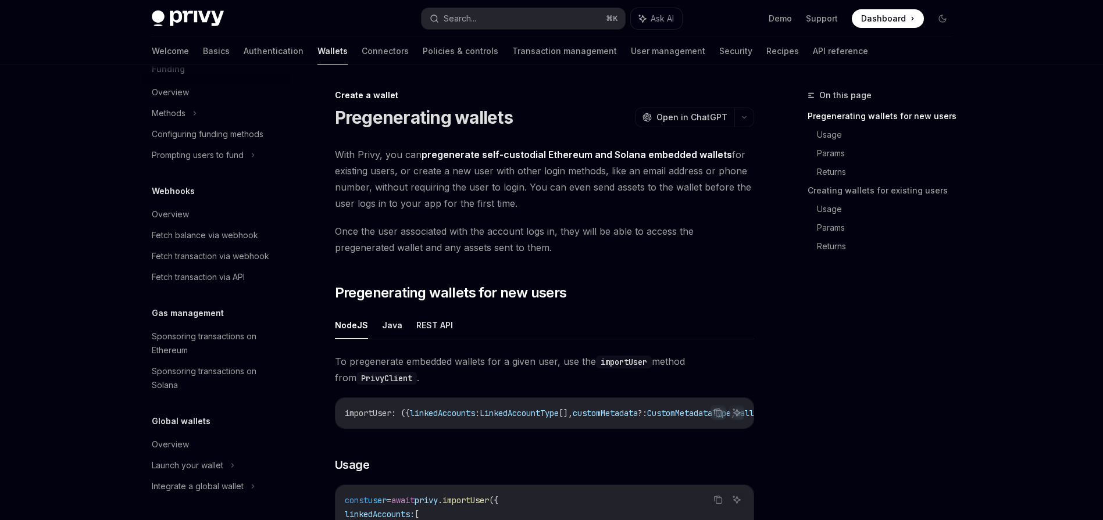
click at [498, 255] on span "Once the user associated with the account logs in, they will be able to access …" at bounding box center [544, 239] width 419 height 33
click at [511, 252] on span "Once the user associated with the account logs in, they will be able to access …" at bounding box center [544, 239] width 419 height 33
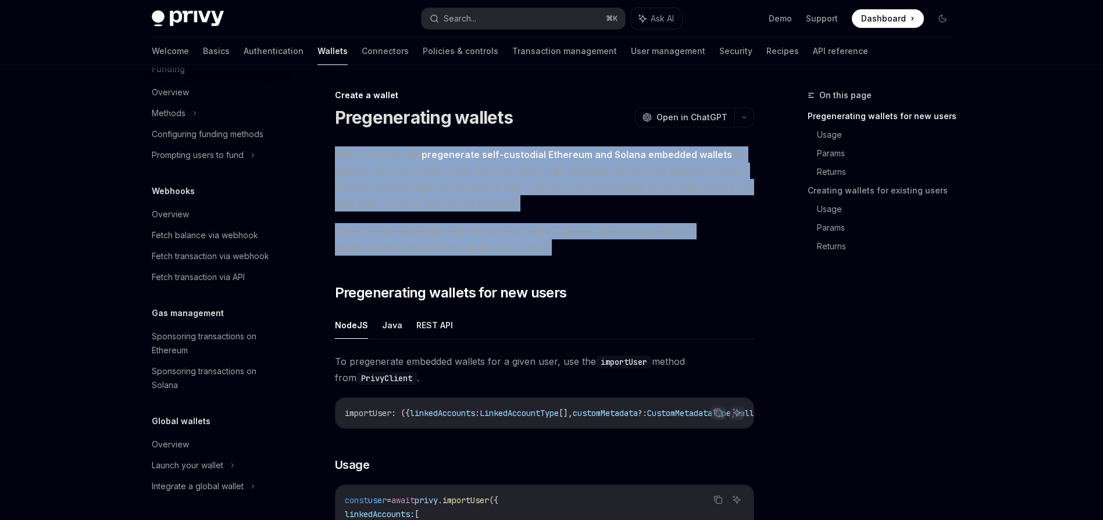
drag, startPoint x: 511, startPoint y: 252, endPoint x: 335, endPoint y: 156, distance: 200.5
click at [335, 156] on span "With Privy, you can pregenerate self-custodial Ethereum and Solana embedded wal…" at bounding box center [544, 178] width 419 height 65
drag, startPoint x: 334, startPoint y: 156, endPoint x: 555, endPoint y: 253, distance: 241.3
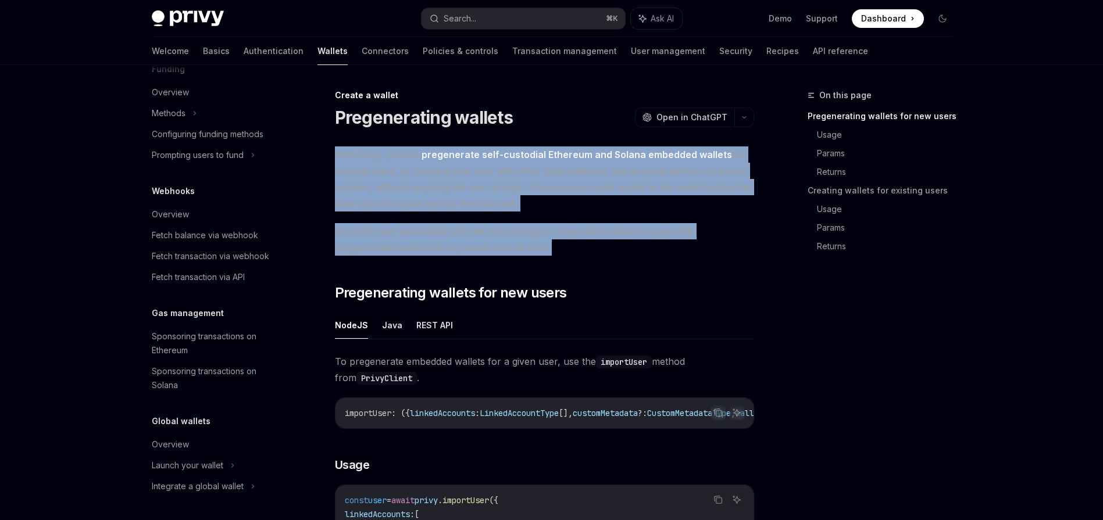
click at [555, 253] on span "Once the user associated with the account logs in, they will be able to access …" at bounding box center [544, 239] width 419 height 33
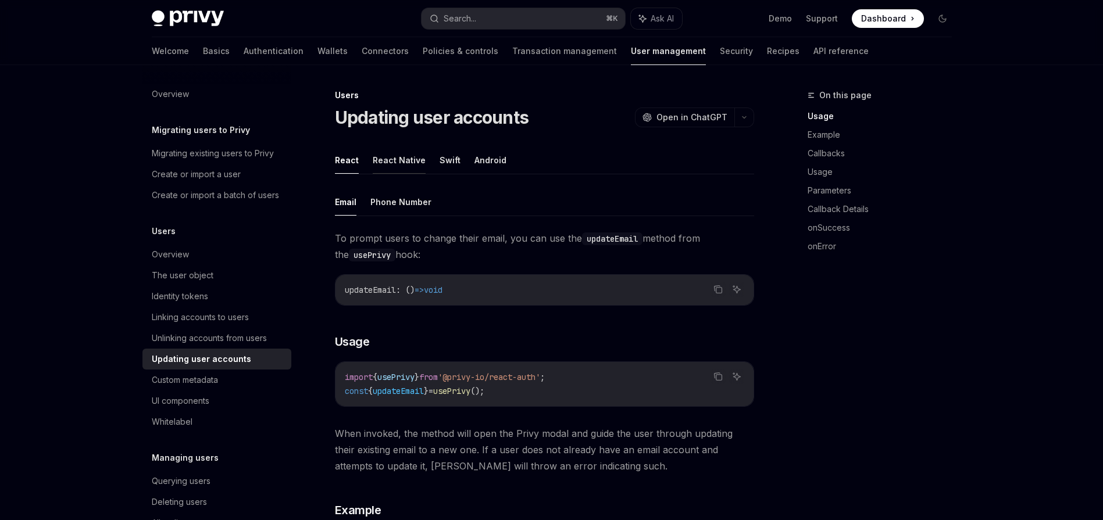
click at [391, 160] on button "React Native" at bounding box center [399, 159] width 53 height 27
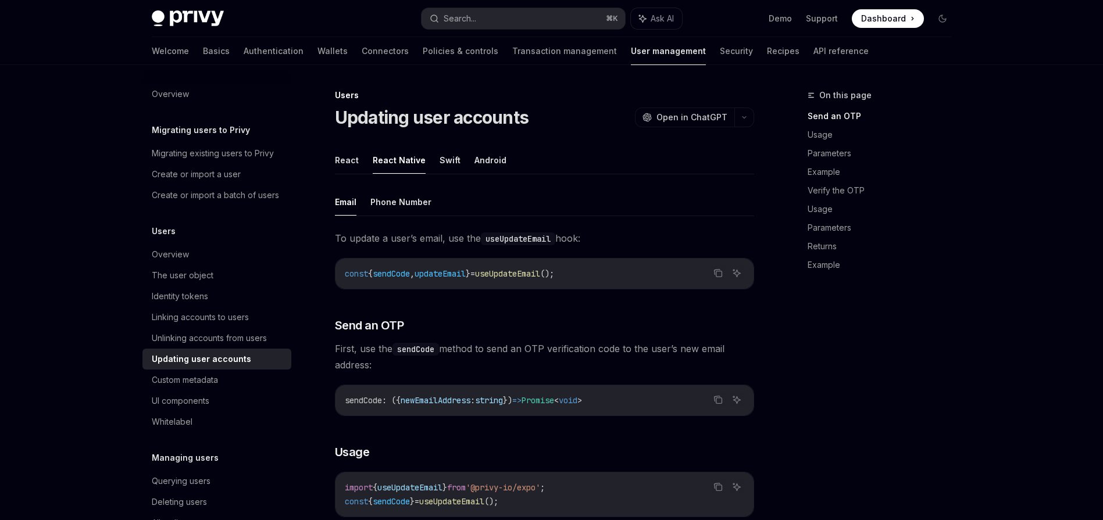
type textarea "*"
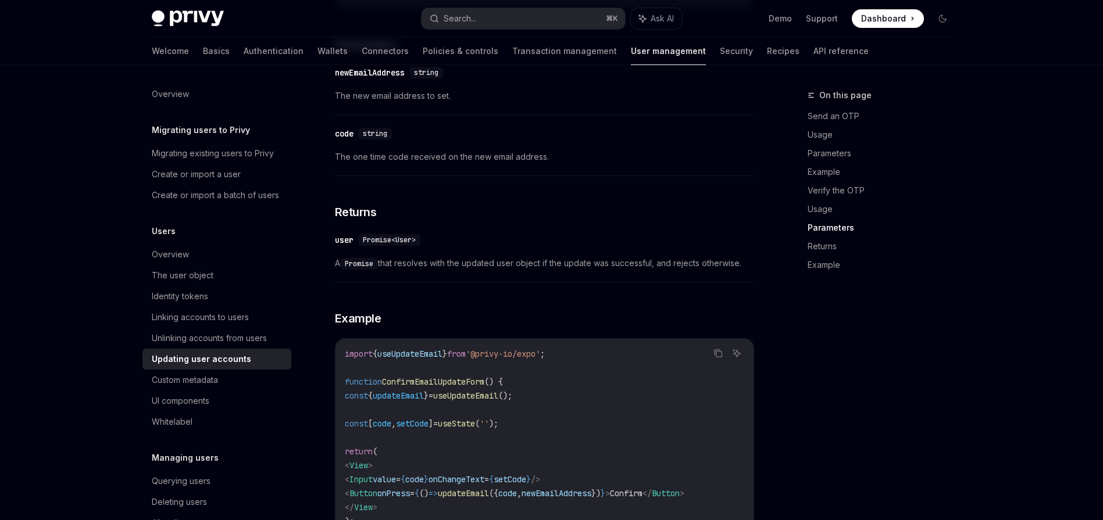
scroll to position [1348, 0]
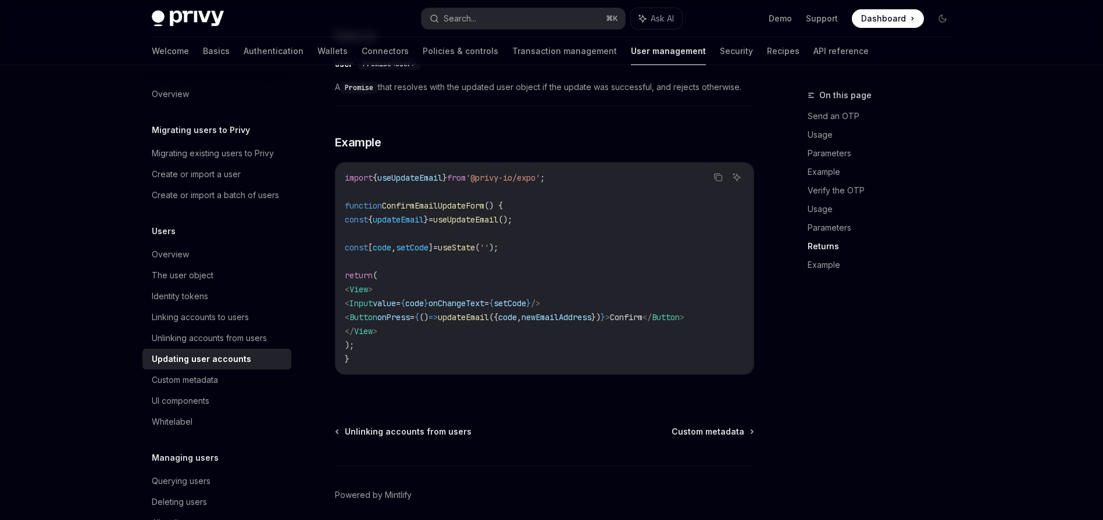
drag, startPoint x: 607, startPoint y: 273, endPoint x: 773, endPoint y: 184, distance: 187.5
